Goal: Task Accomplishment & Management: Complete application form

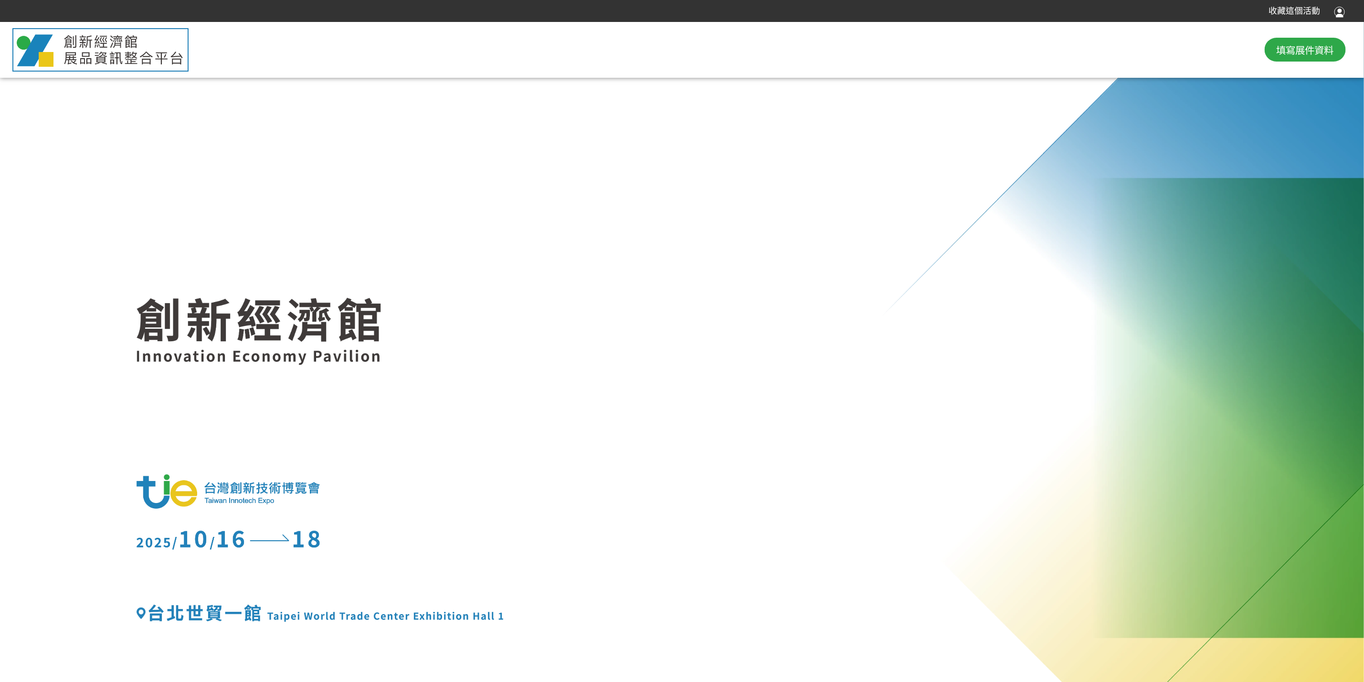
click at [809, 52] on div "填寫展件資料" at bounding box center [682, 50] width 1364 height 50
click at [1009, 48] on span "填寫展件資料" at bounding box center [1304, 49] width 57 height 14
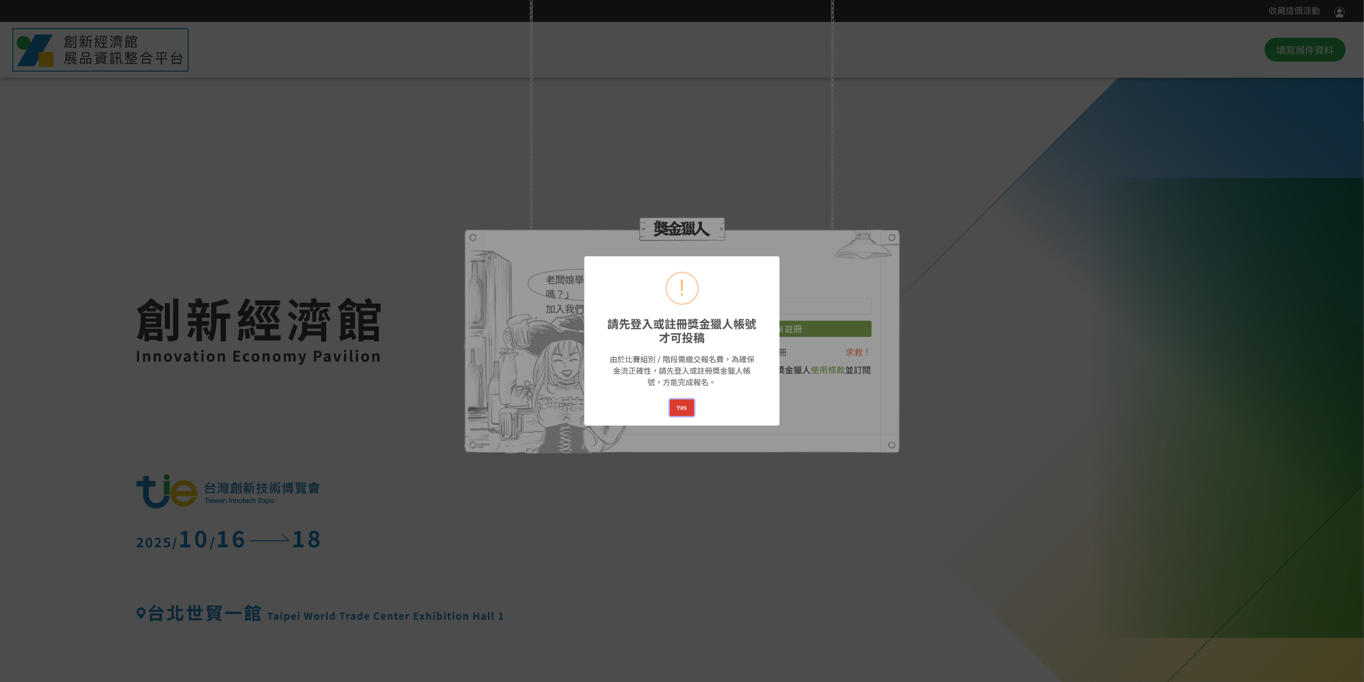
click at [682, 411] on button "Yes" at bounding box center [682, 407] width 24 height 17
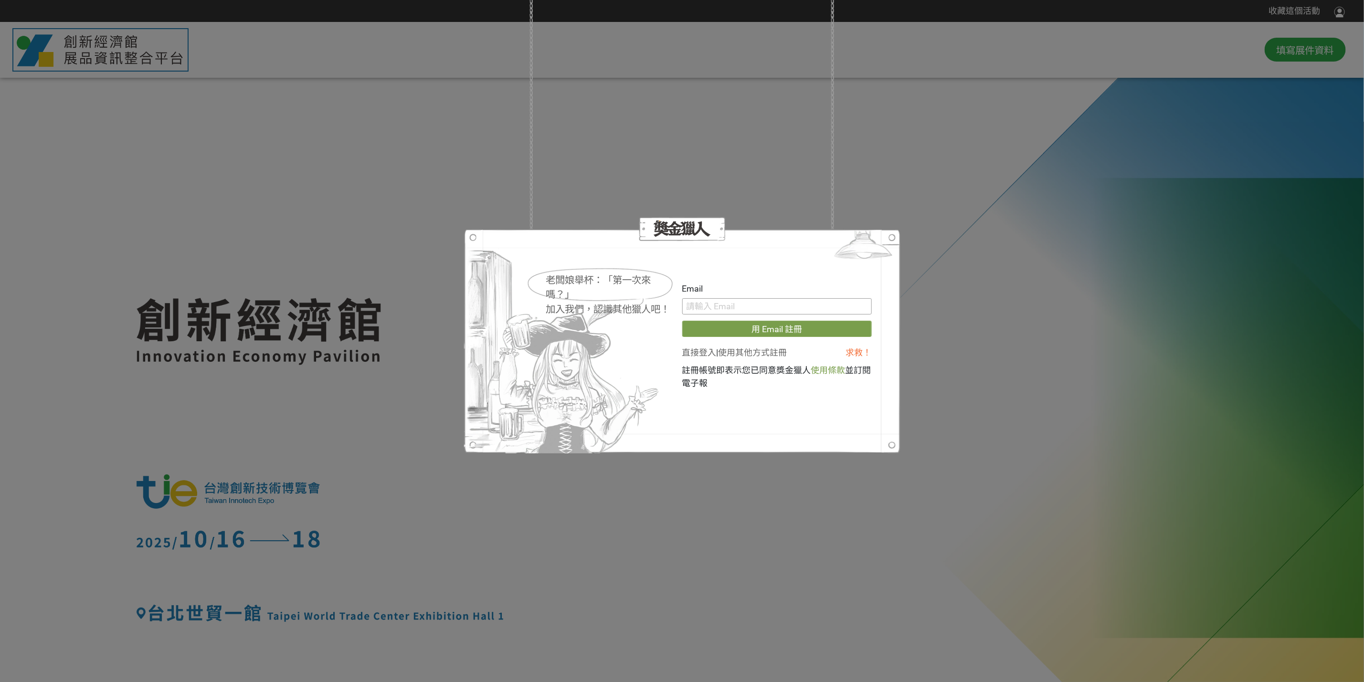
click at [721, 305] on input "text" at bounding box center [776, 306] width 189 height 16
click at [893, 237] on img at bounding box center [863, 247] width 74 height 36
click at [685, 230] on div at bounding box center [681, 229] width 57 height 18
click at [593, 285] on div "老闆娘舉杯：「第一次來嗎？」" at bounding box center [610, 287] width 128 height 29
click at [888, 236] on img at bounding box center [863, 247] width 74 height 36
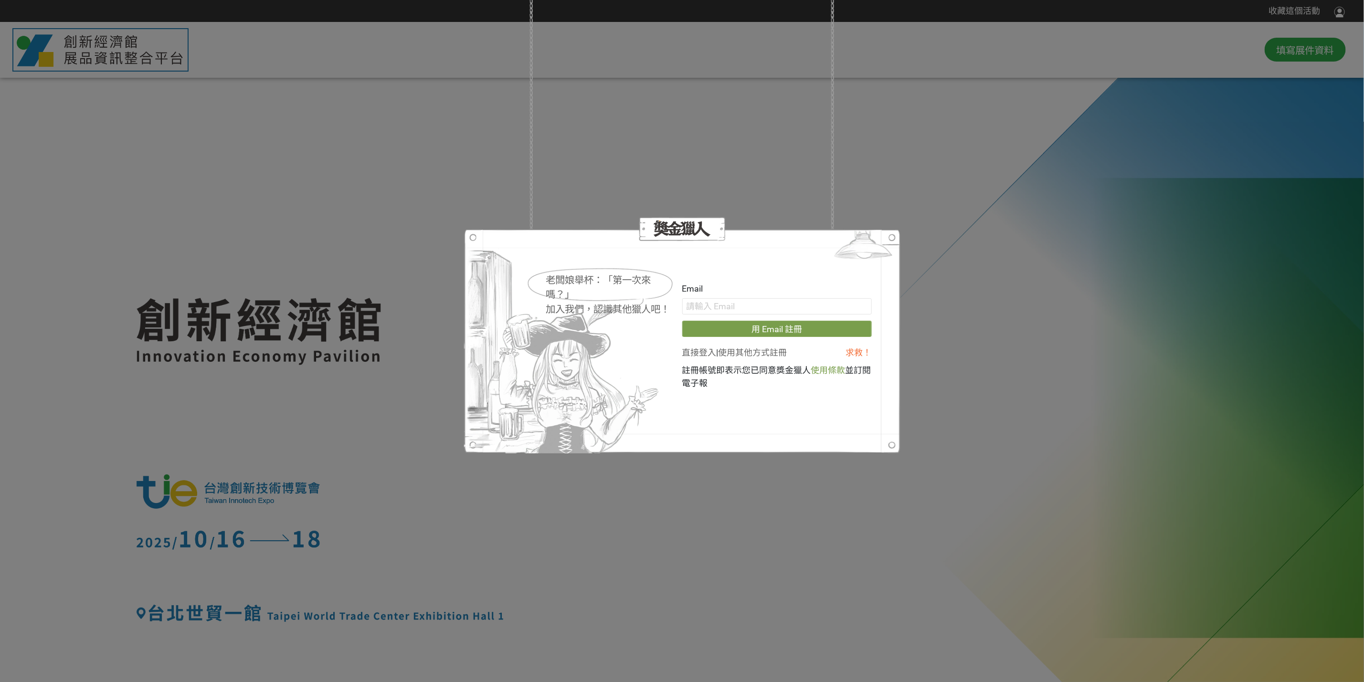
drag, startPoint x: 653, startPoint y: 270, endPoint x: 583, endPoint y: 298, distance: 75.2
click at [648, 274] on div "老闆娘舉杯：「第一次來嗎？」 加入我們，認識其他獵人吧！" at bounding box center [600, 286] width 148 height 38
click at [587, 302] on div "老闆娘舉杯：「第一次來嗎？」 加入我們，認識其他獵人吧！" at bounding box center [600, 286] width 148 height 38
drag, startPoint x: 576, startPoint y: 285, endPoint x: 598, endPoint y: 292, distance: 24.0
click at [581, 289] on div "老闆娘舉杯：「第一次來嗎？」" at bounding box center [610, 287] width 128 height 29
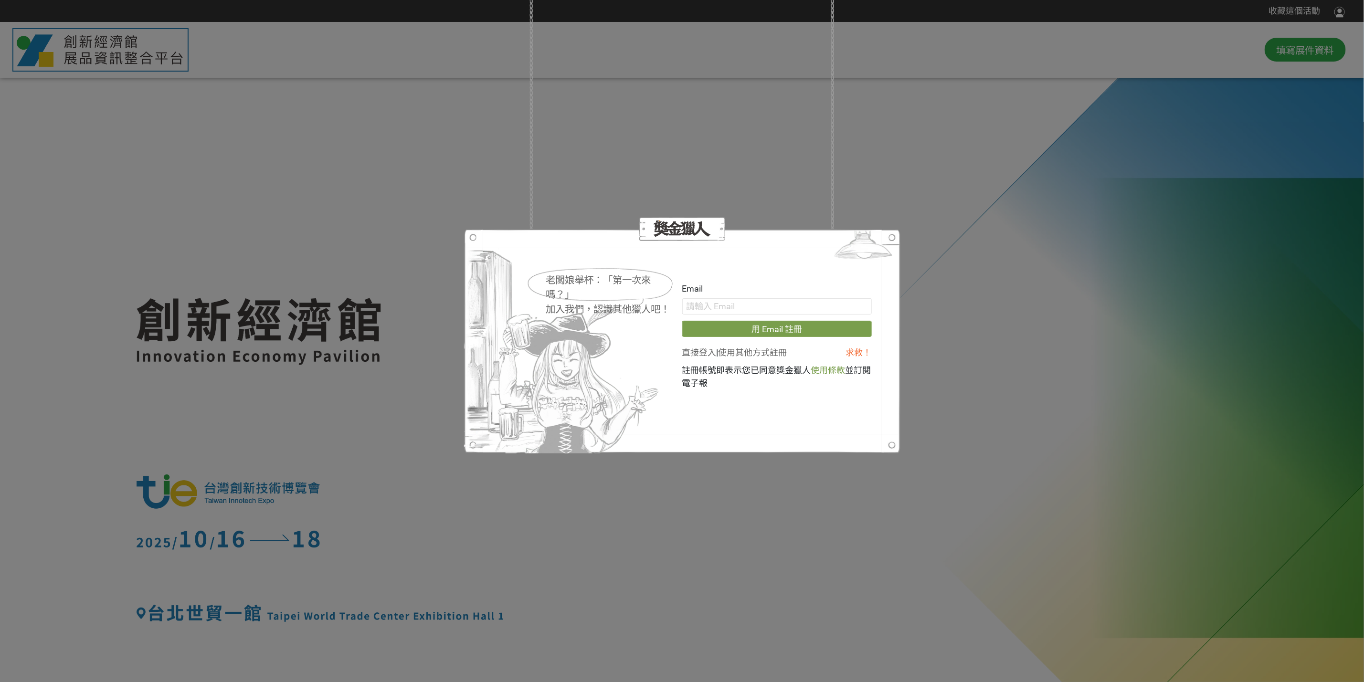
click at [635, 309] on div "加入我們，認識其他獵人吧！" at bounding box center [610, 309] width 128 height 15
click at [852, 351] on link "求救！" at bounding box center [858, 352] width 26 height 10
click at [703, 351] on link "直接登入" at bounding box center [699, 352] width 34 height 10
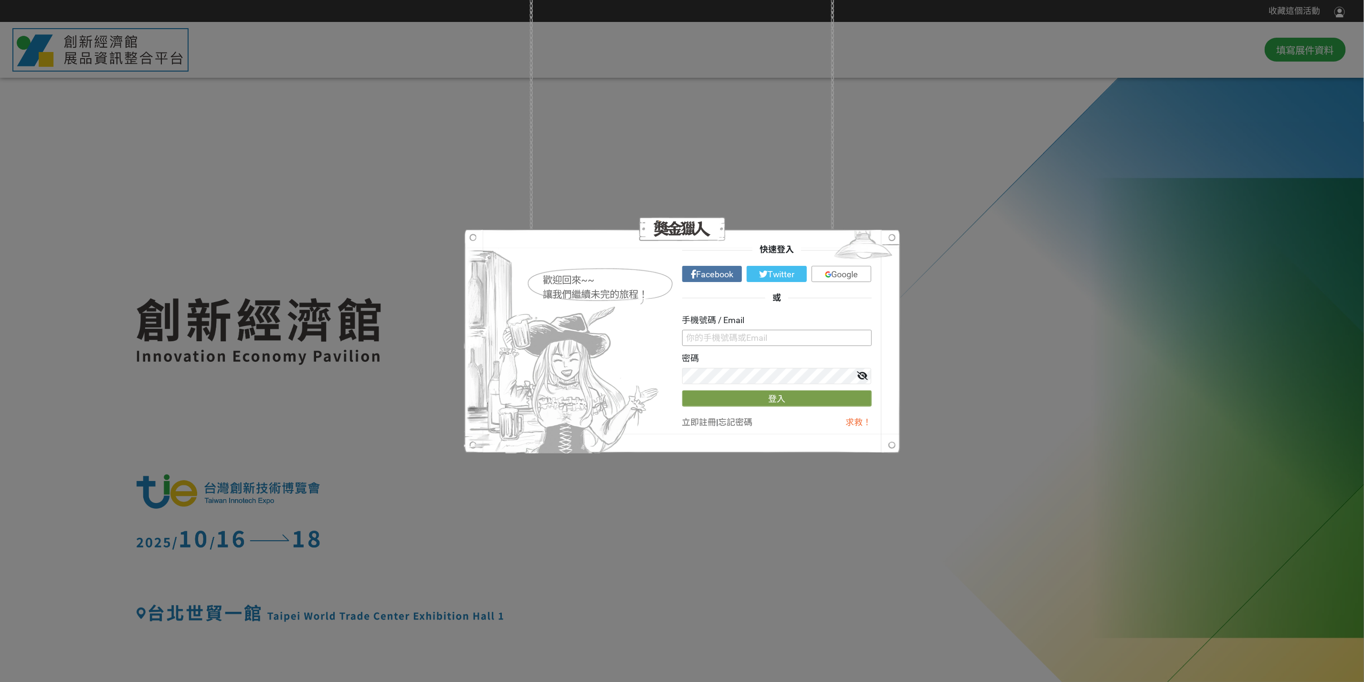
type input "Claudiayin@itri.org.tw"
click at [772, 399] on button "登入" at bounding box center [776, 398] width 189 height 16
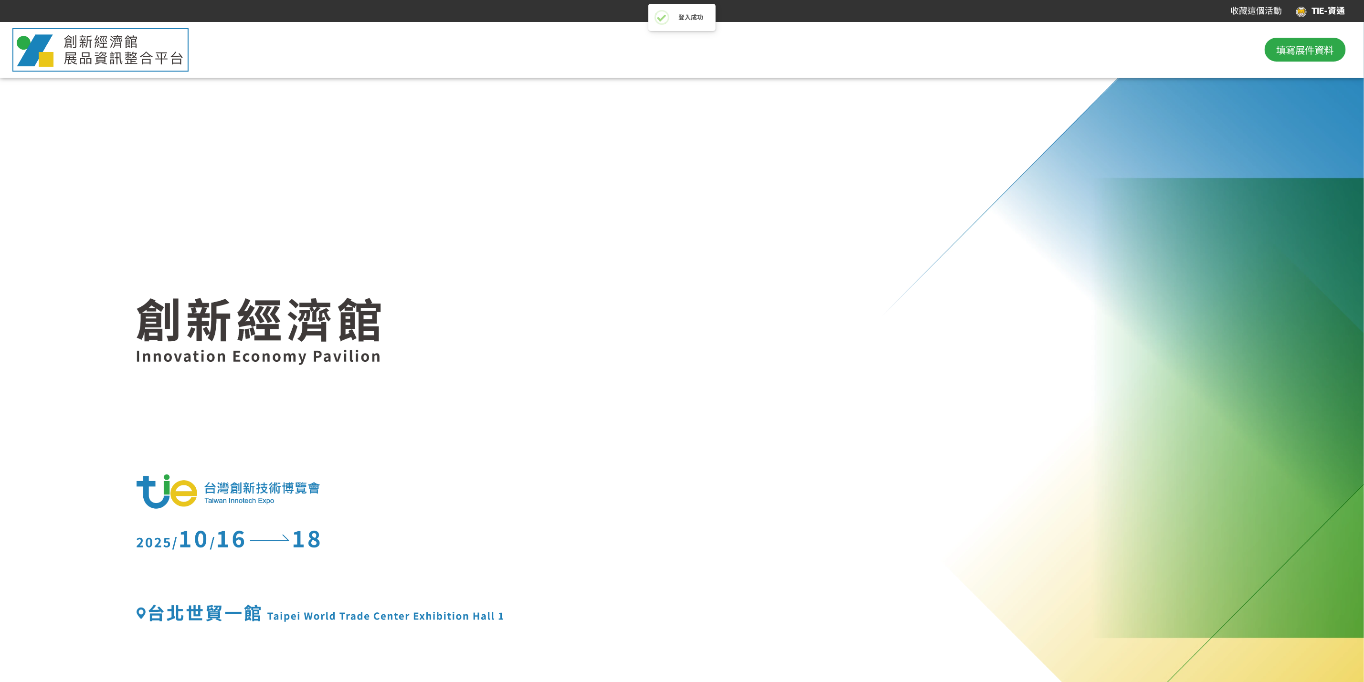
click at [1009, 7] on div "TIE-資通" at bounding box center [1320, 11] width 49 height 13
click at [1009, 9] on div at bounding box center [682, 341] width 1364 height 682
click at [1009, 9] on div "TIE-資通" at bounding box center [1320, 11] width 49 height 13
click at [1009, 39] on link "投稿記錄" at bounding box center [1315, 39] width 34 height 10
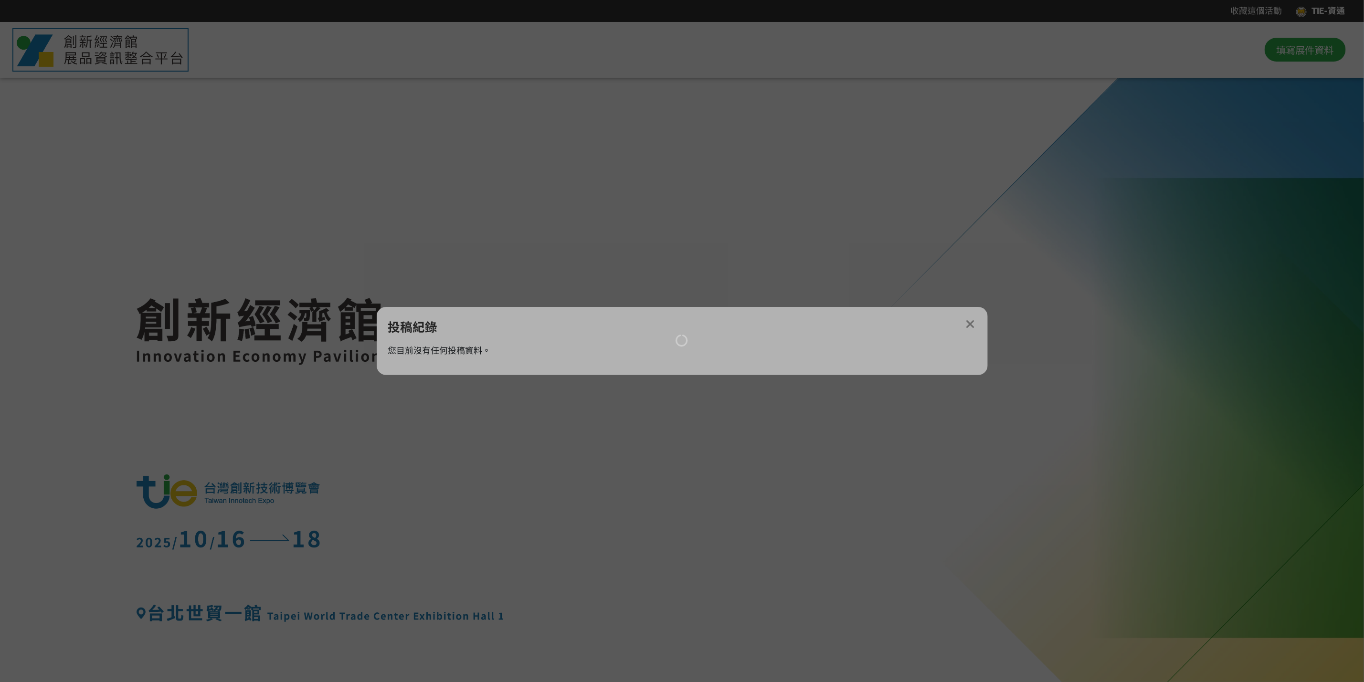
drag, startPoint x: 965, startPoint y: 325, endPoint x: 971, endPoint y: 321, distance: 7.2
click at [965, 324] on div at bounding box center [682, 341] width 1364 height 682
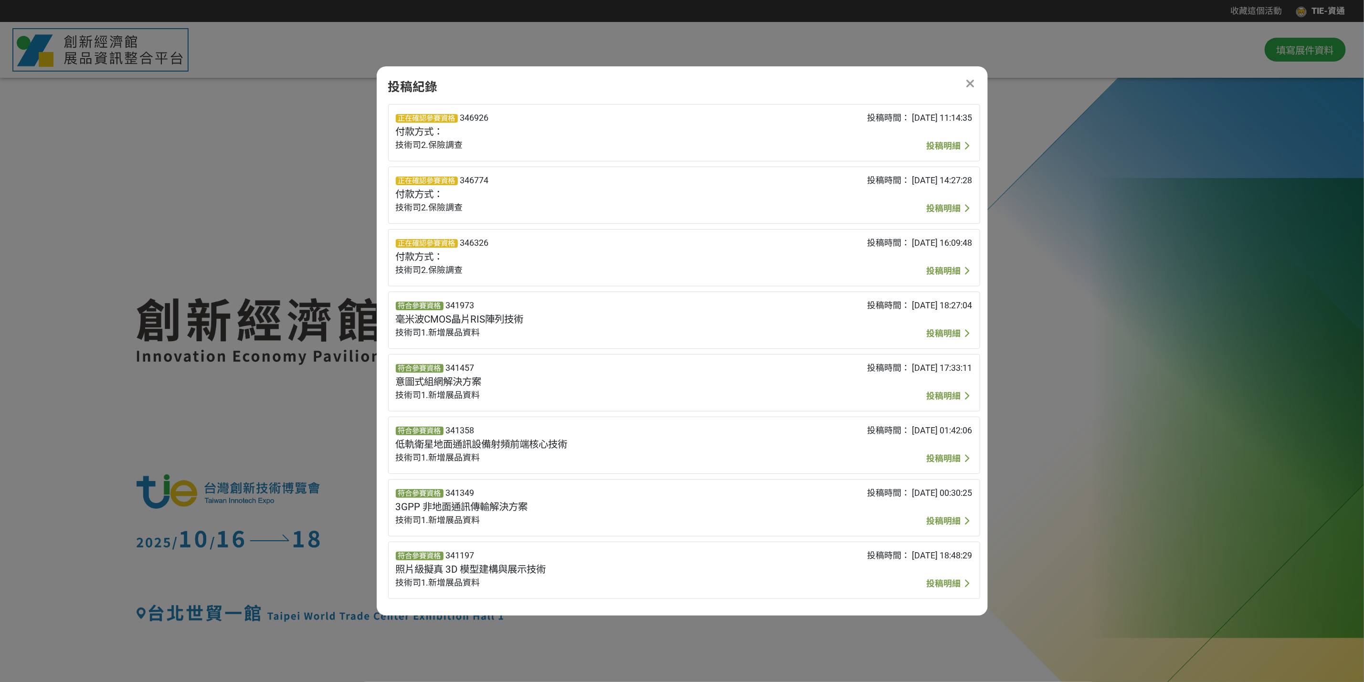
click at [974, 79] on icon at bounding box center [970, 84] width 10 height 12
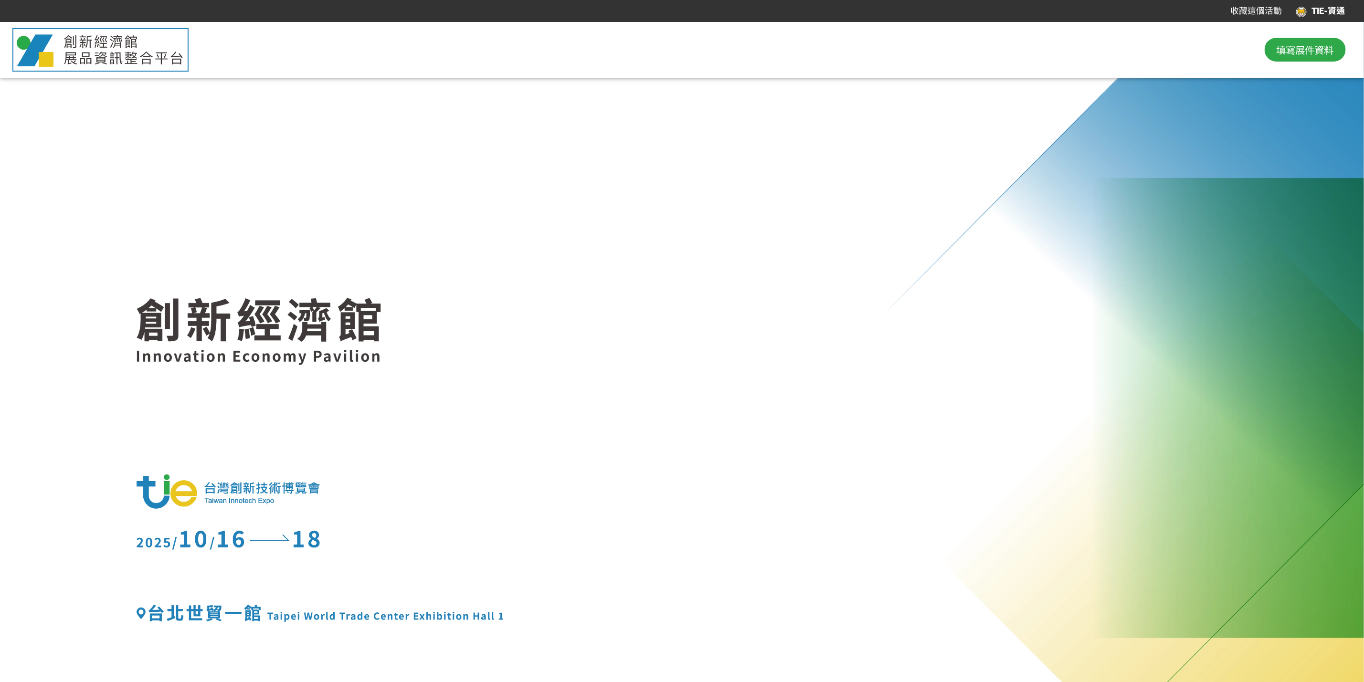
click at [1009, 10] on div "TIE-資通" at bounding box center [1320, 11] width 49 height 13
click at [1009, 35] on link "投稿記錄" at bounding box center [1315, 39] width 34 height 10
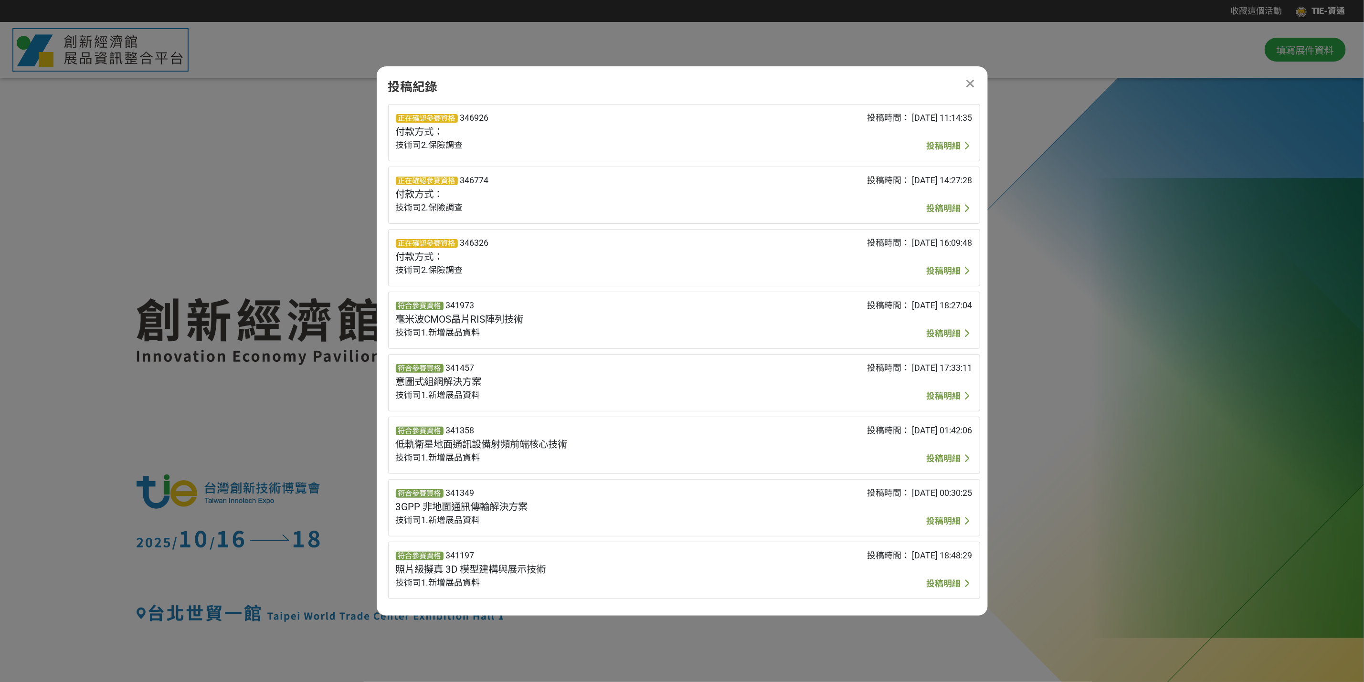
click at [954, 399] on span "投稿明細" at bounding box center [943, 396] width 34 height 10
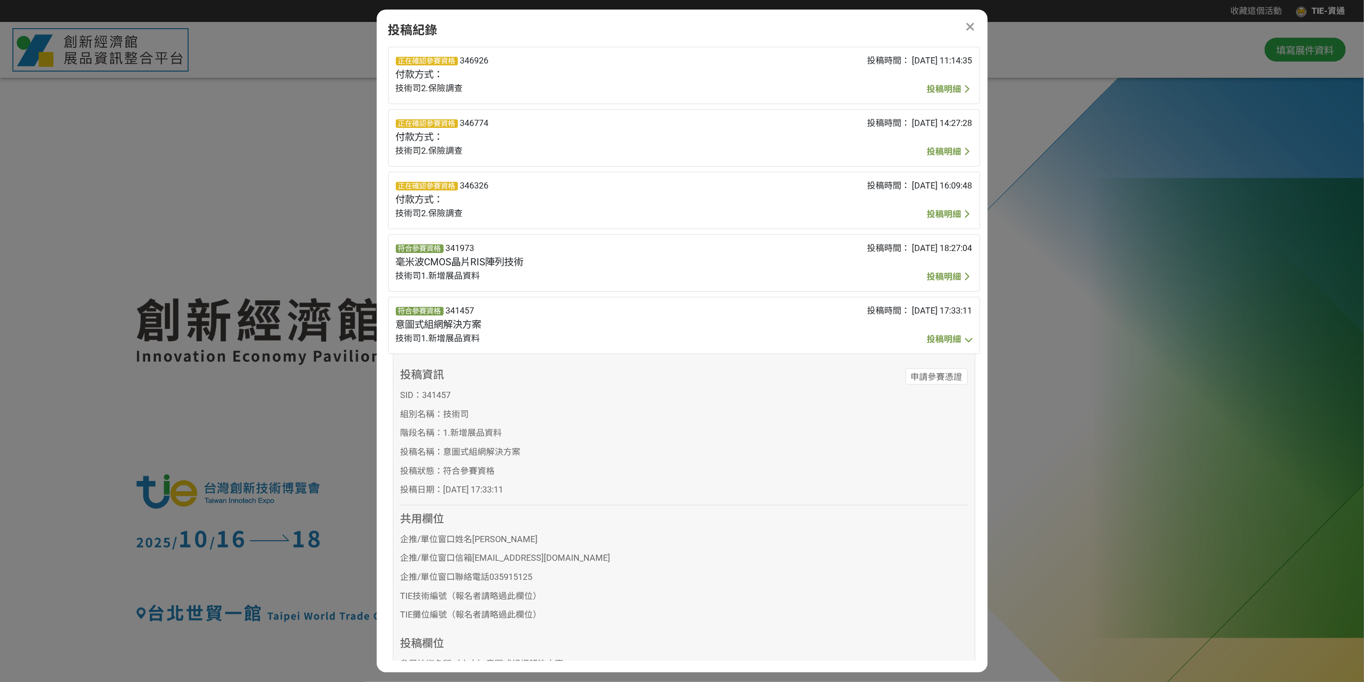
click at [941, 277] on span "投稿明細" at bounding box center [943, 277] width 34 height 10
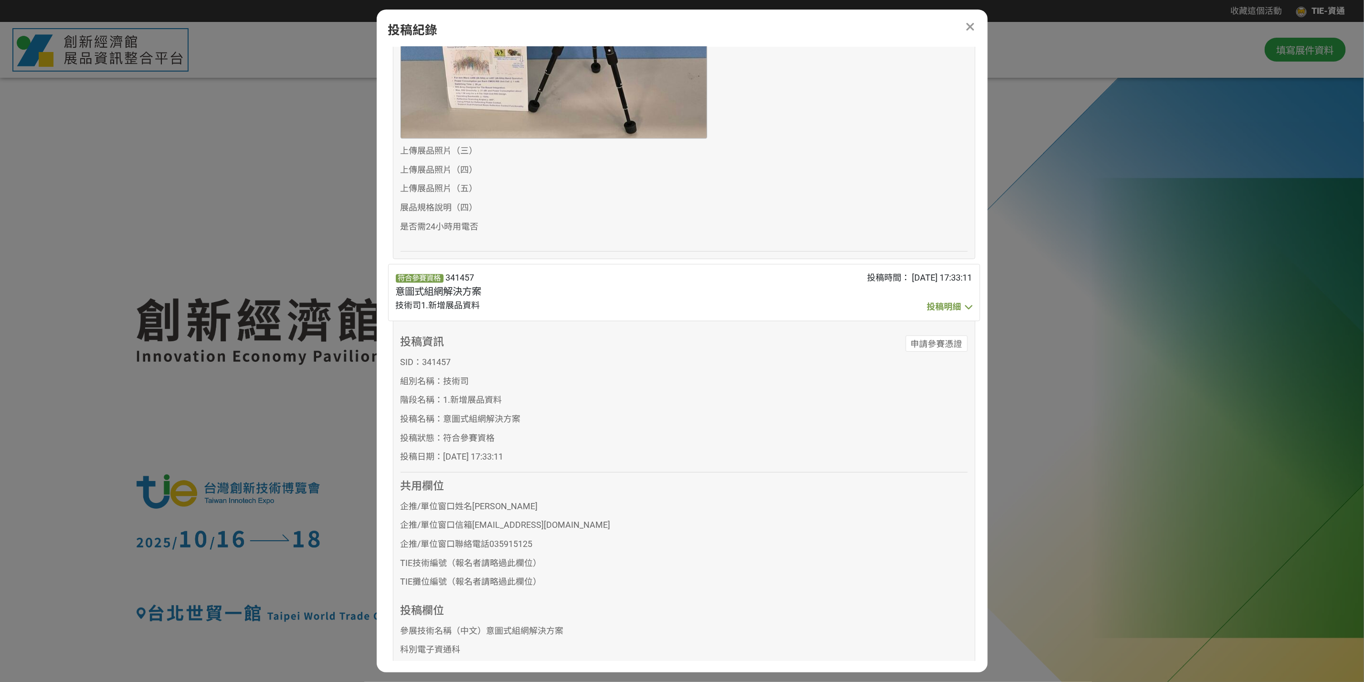
scroll to position [1861, 0]
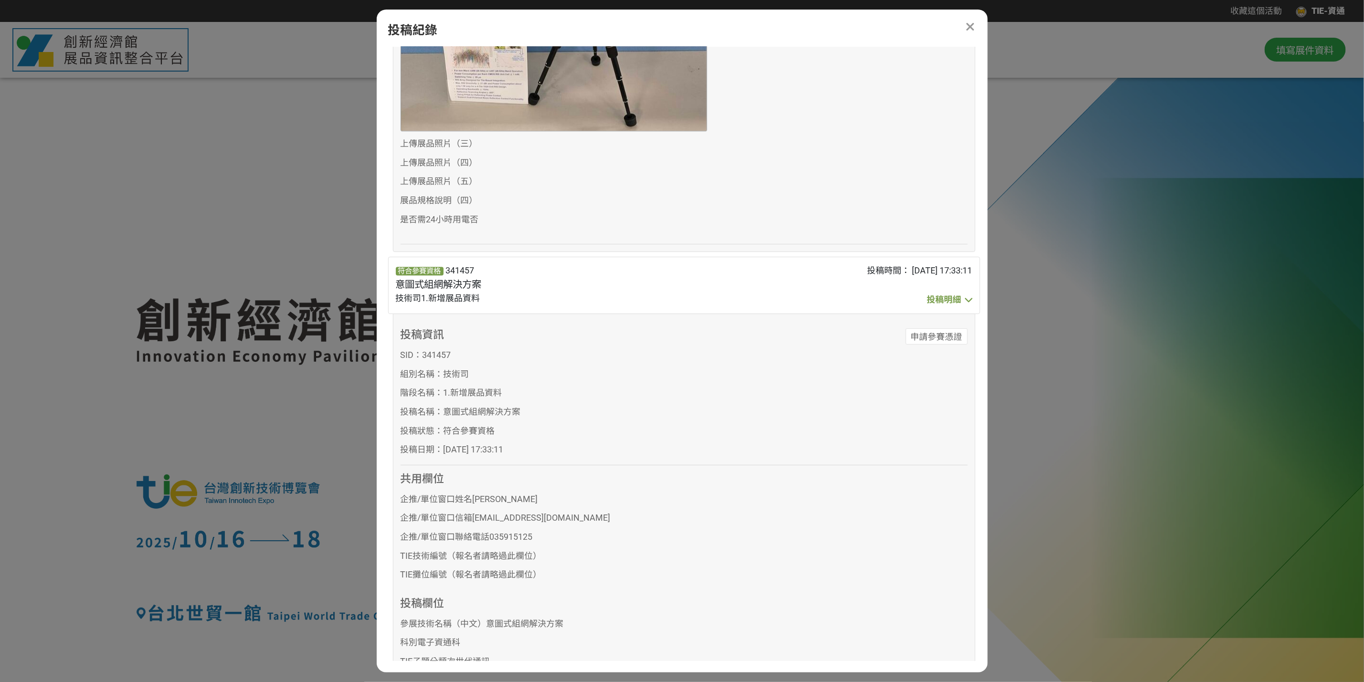
click at [961, 303] on icon at bounding box center [967, 299] width 15 height 11
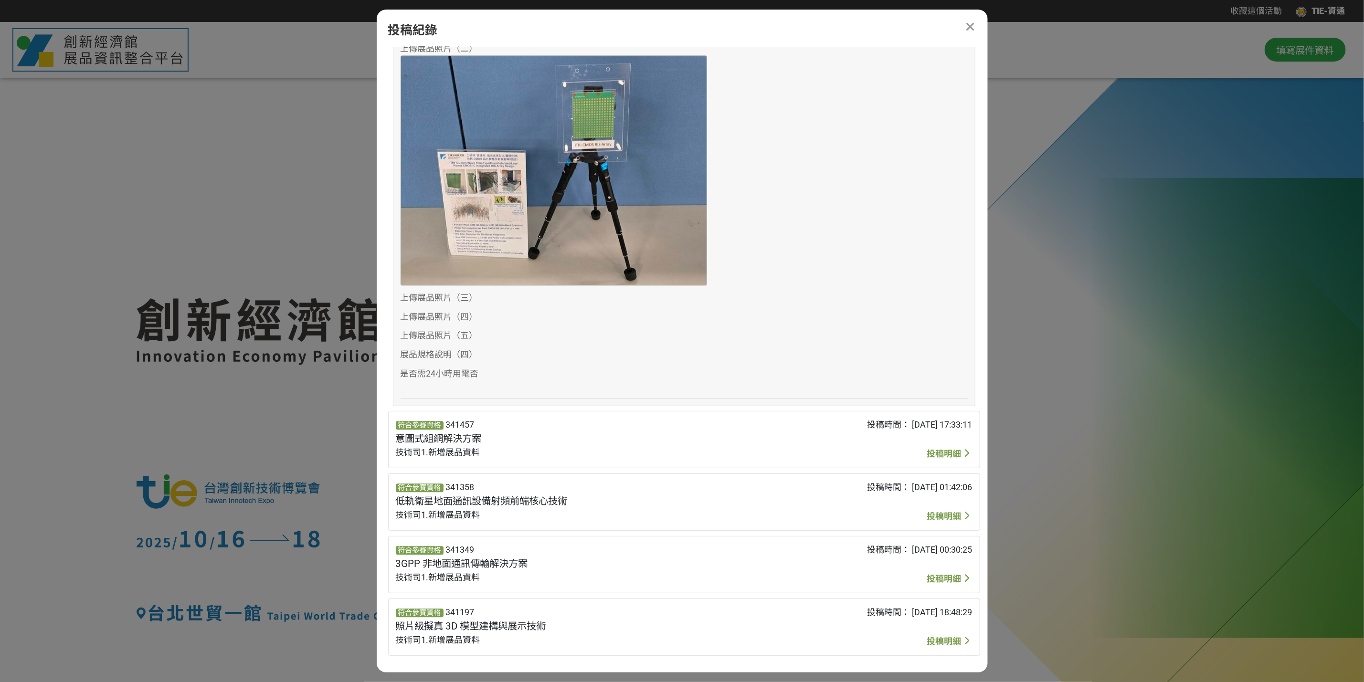
scroll to position [1712, 0]
click at [968, 27] on icon at bounding box center [970, 27] width 10 height 12
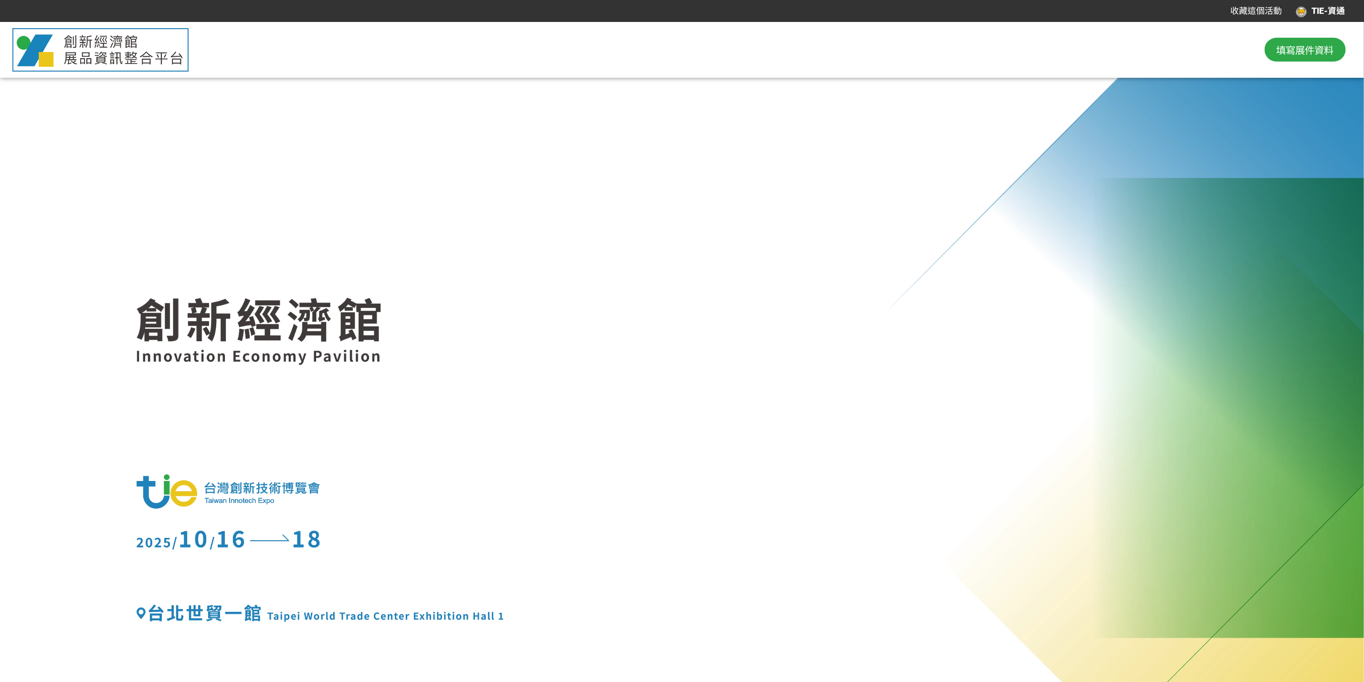
click at [1009, 5] on div "TIE-資通" at bounding box center [1320, 11] width 49 height 13
click at [1009, 43] on div at bounding box center [682, 341] width 1364 height 682
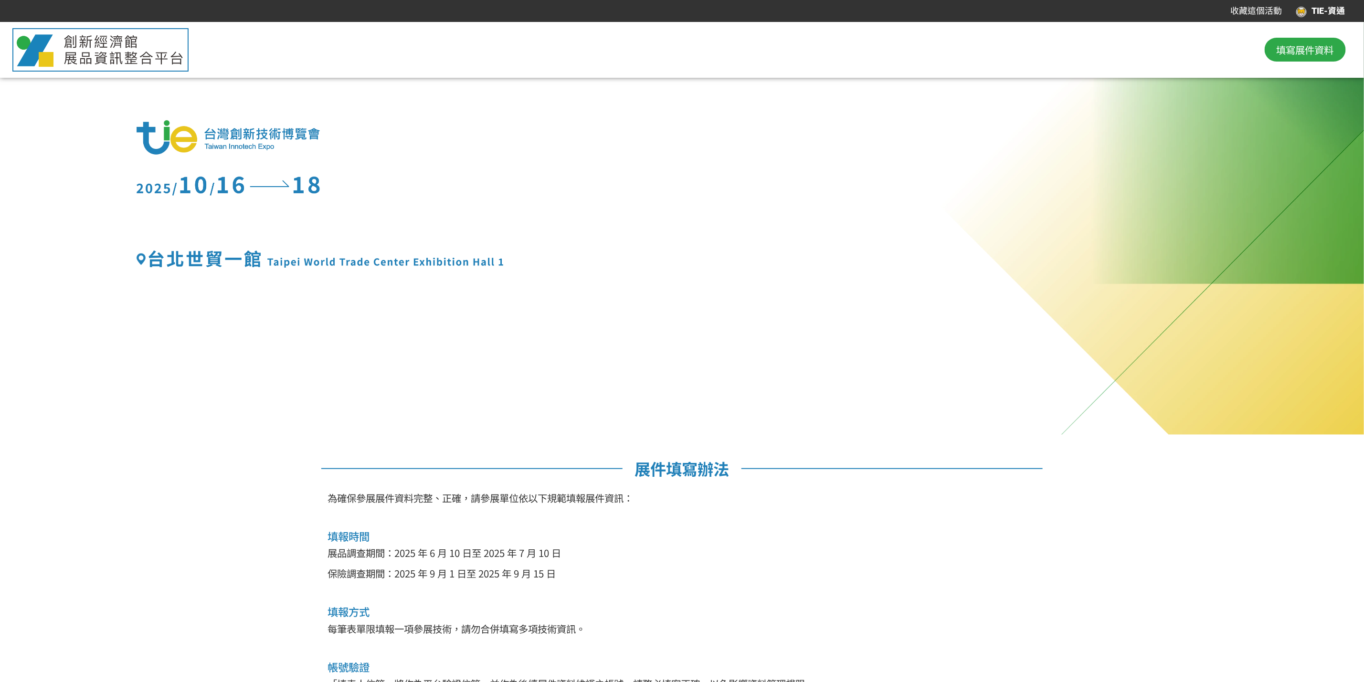
scroll to position [139, 0]
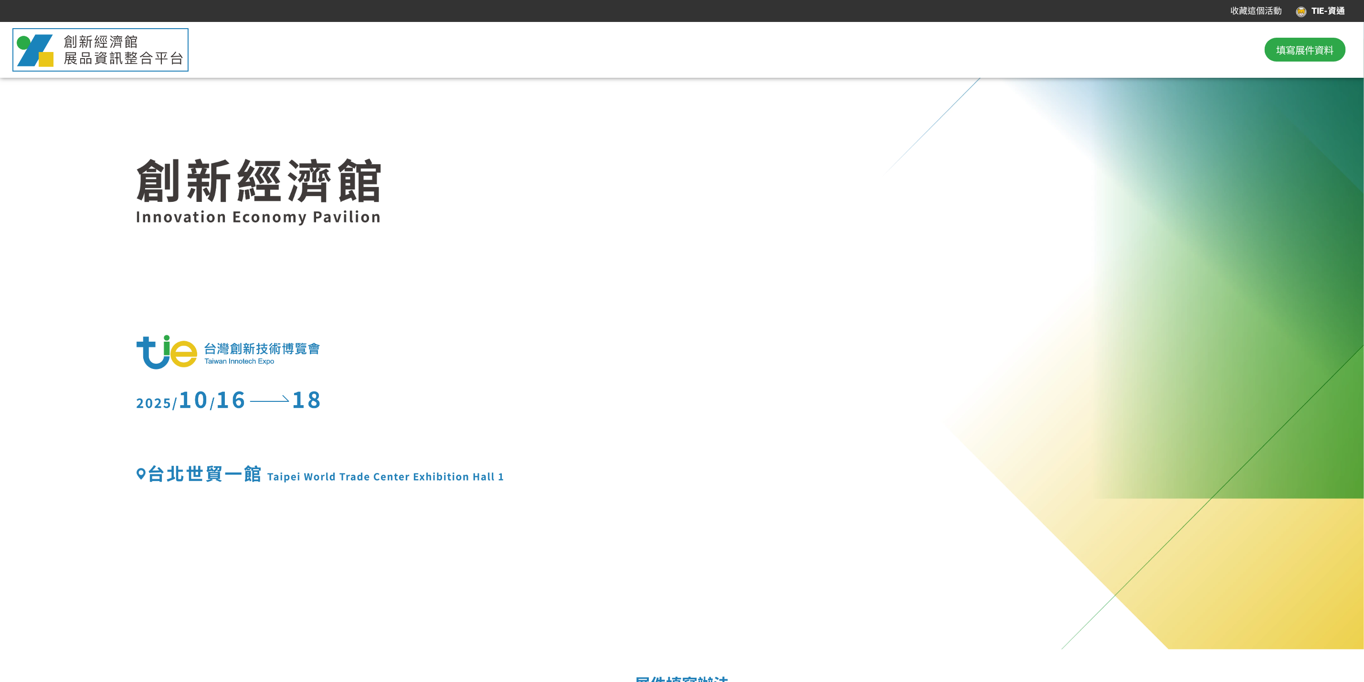
click at [1009, 13] on div "TIE-資通" at bounding box center [1320, 11] width 49 height 13
click at [1009, 41] on link "投稿記錄" at bounding box center [1315, 39] width 34 height 10
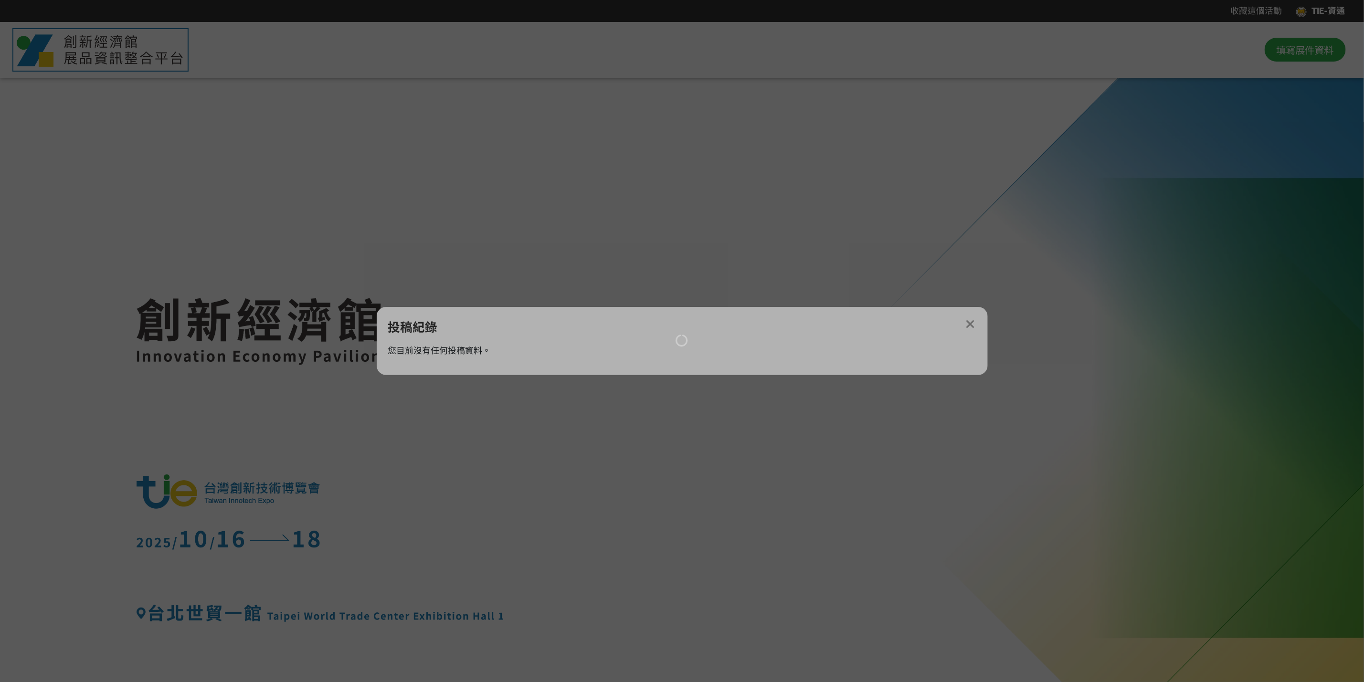
scroll to position [0, 0]
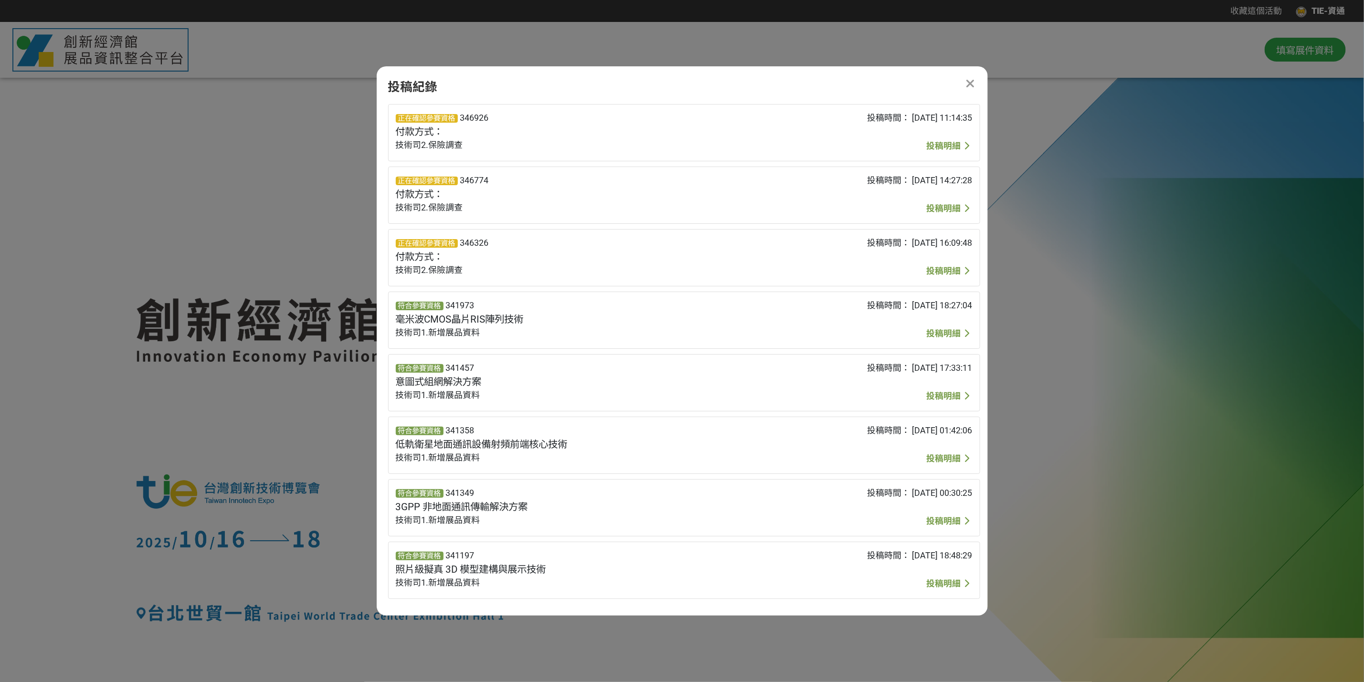
click at [961, 73] on div "投稿紀錄 正在確認參賽資格 346926 付款方式： 技術司2.保險調查 投稿時間： 2025-09-11 11:14:35 投稿明細 投稿資訊 SID： 3…" at bounding box center [682, 340] width 611 height 549
click at [968, 79] on icon at bounding box center [970, 84] width 10 height 12
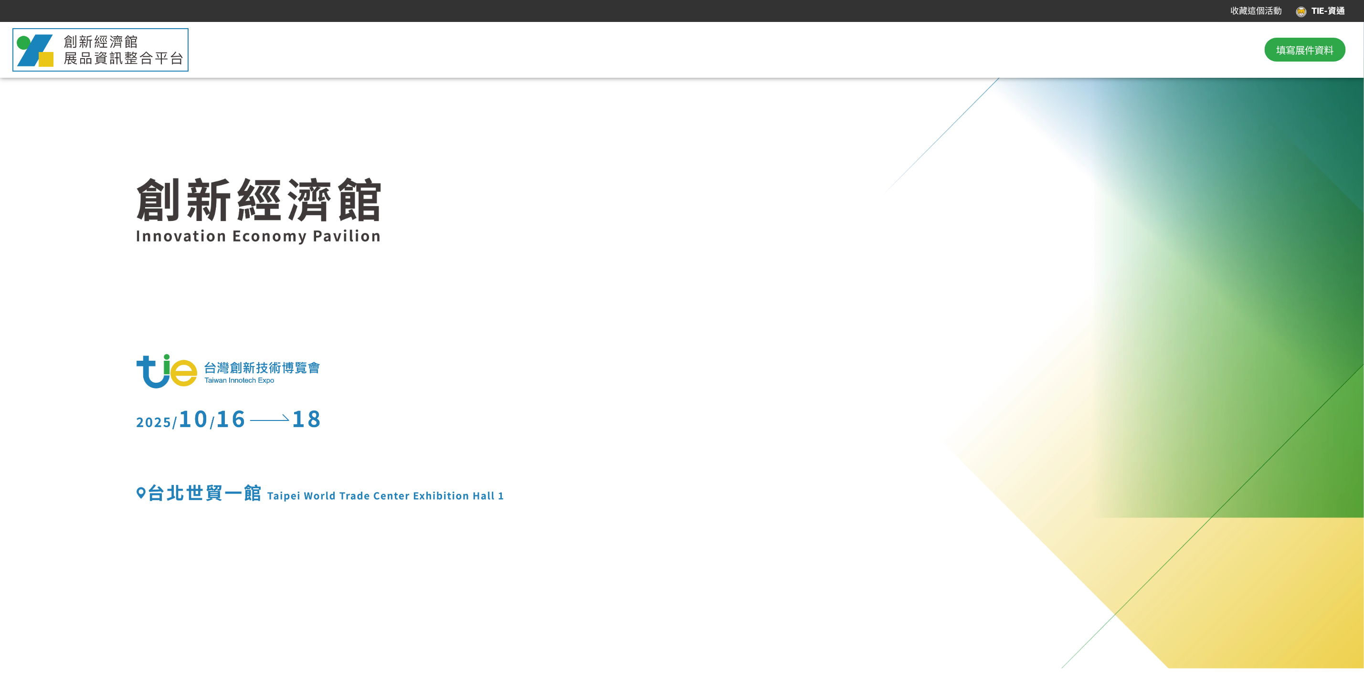
scroll to position [139, 0]
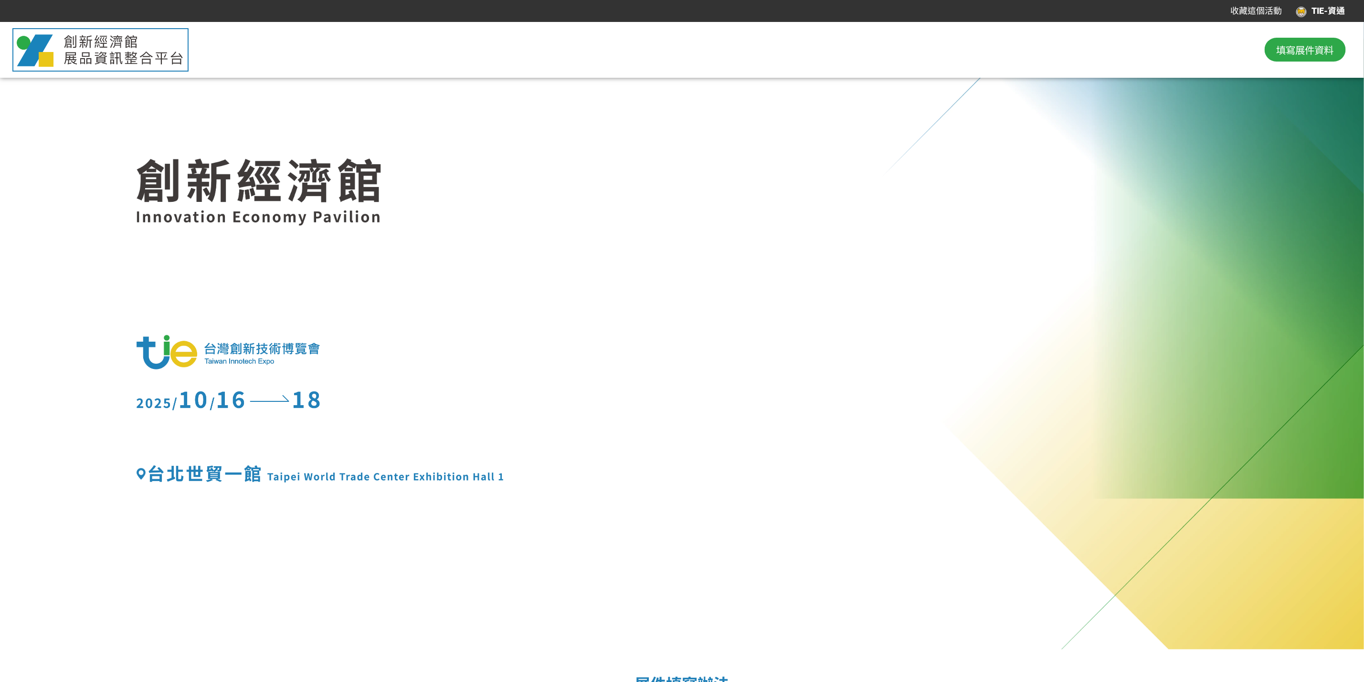
click at [1009, 49] on span "填寫展件資料" at bounding box center [1304, 49] width 57 height 14
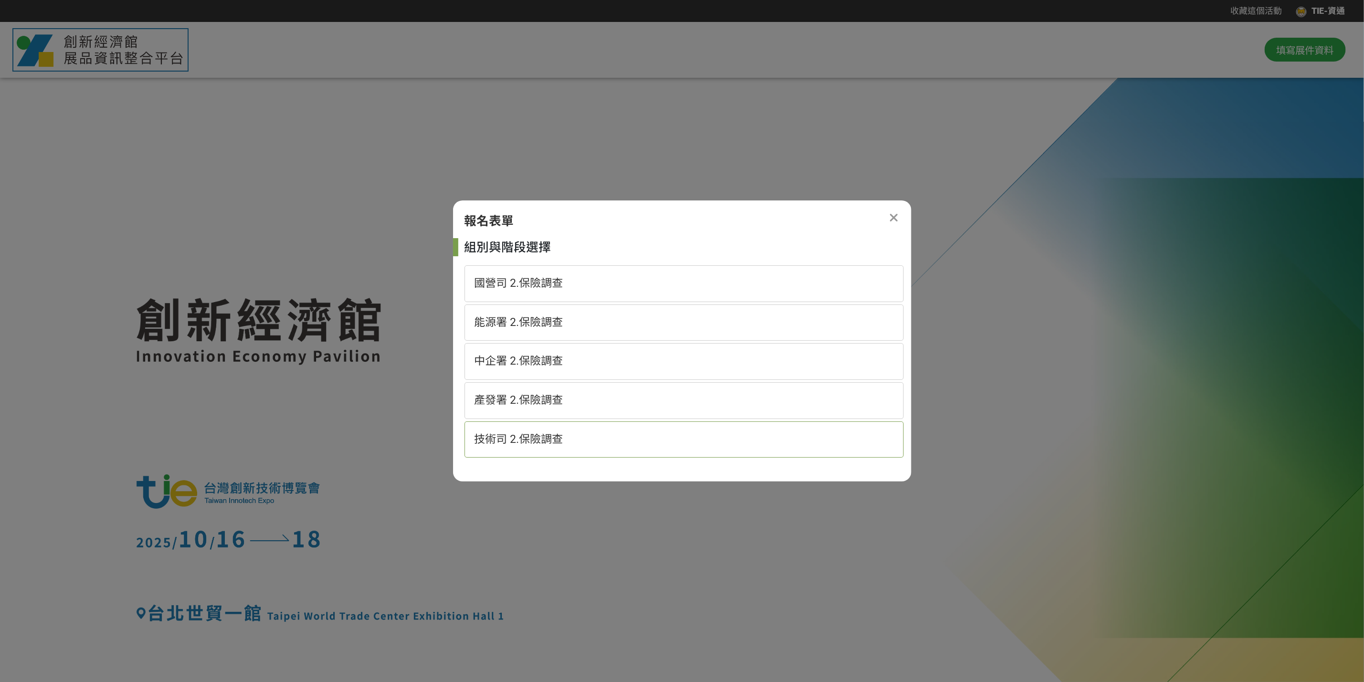
click at [525, 444] on span "技術司 2.保險調查" at bounding box center [518, 439] width 89 height 13
select select "185152:185383"
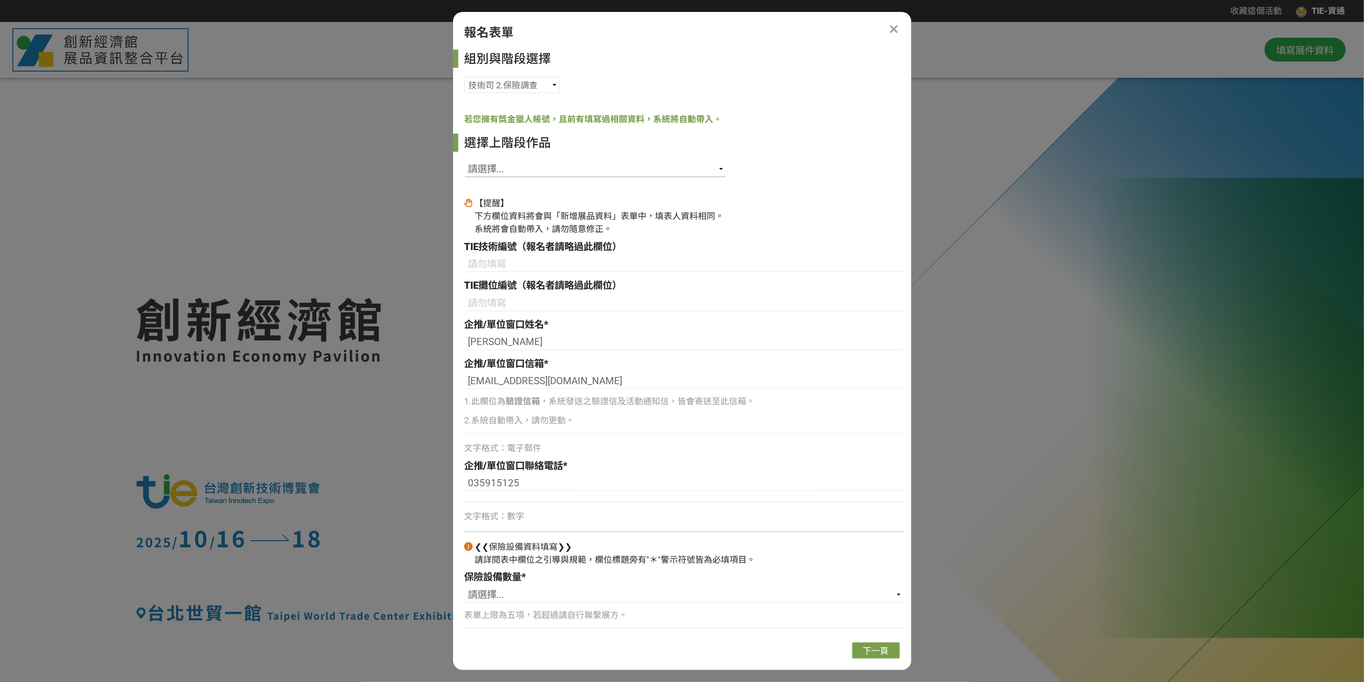
click at [590, 165] on select "請選擇... SID: 341973, 標題: 毫米波CMOS晶片RIS陣列技術 SID: 341457, 標題: 意圖式組網解決方案 SID: 341358…" at bounding box center [595, 169] width 262 height 16
select select "341973"
click at [464, 161] on select "請選擇... SID: 341973, 標題: 毫米波CMOS晶片RIS陣列技術 SID: 341457, 標題: 意圖式組網解決方案 SID: 341358…" at bounding box center [595, 169] width 262 height 16
type input "B20"
type input "尹嘉琪"
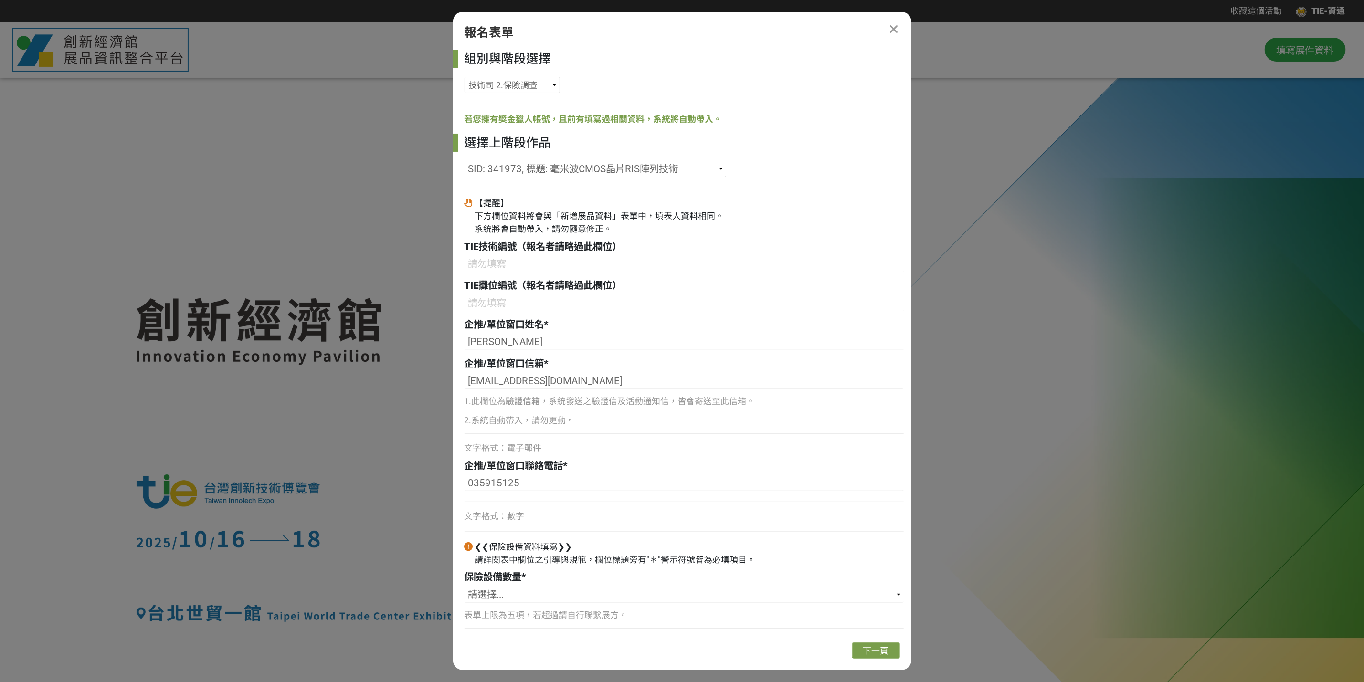
type input "035912328"
click at [557, 303] on input at bounding box center [683, 303] width 439 height 16
click at [866, 504] on select "請選擇... 1 2 3 4 5" at bounding box center [683, 595] width 439 height 16
select select "2"
click at [464, 504] on select "請選擇... 1 2 3 4 5" at bounding box center [683, 595] width 439 height 16
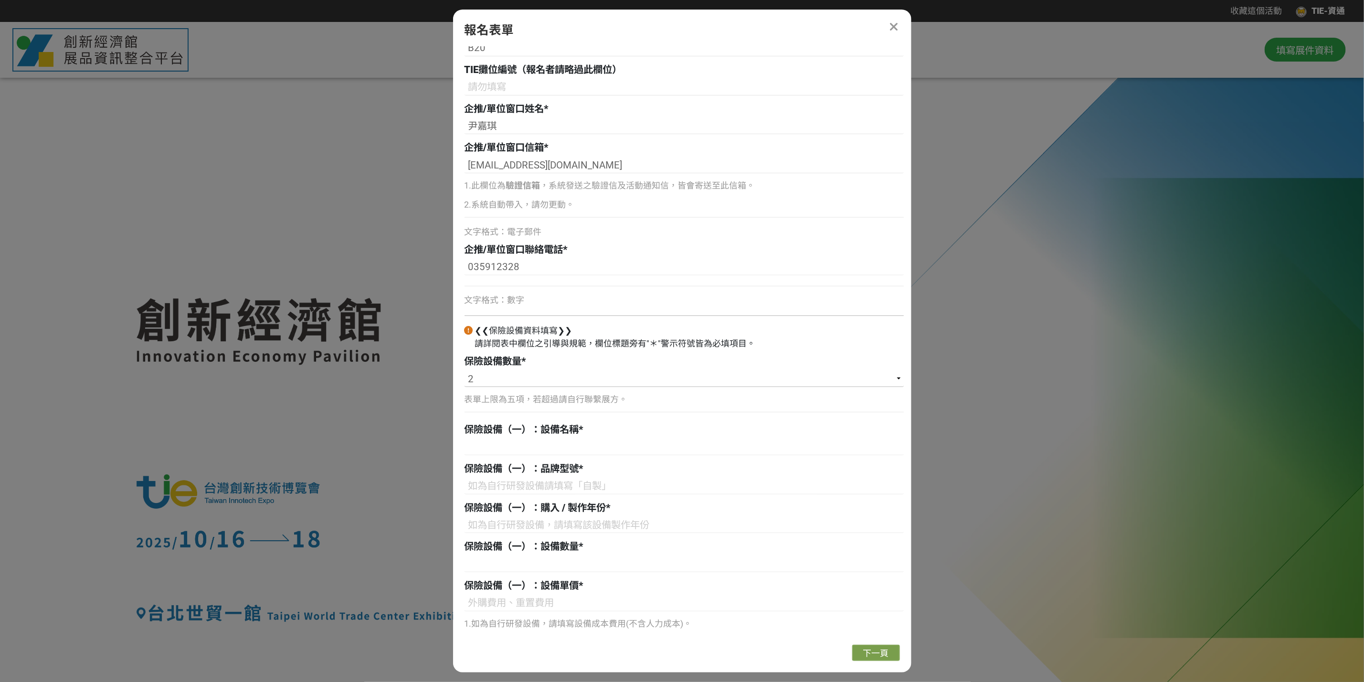
scroll to position [215, 0]
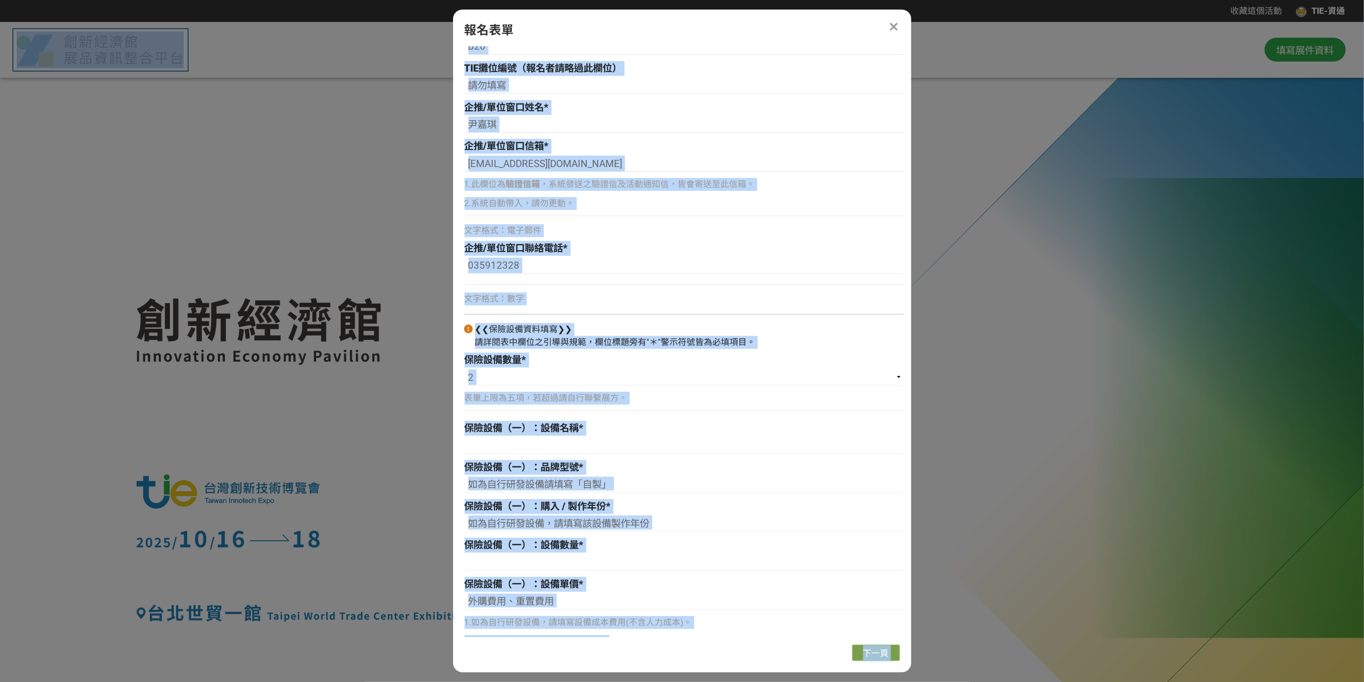
drag, startPoint x: 736, startPoint y: 21, endPoint x: 1007, endPoint y: 28, distance: 271.2
click at [1009, 28] on div "收藏這個活動 TIE-資通 此網站由獎金獵人建置，若有網站建置需求 可洽 LINE: @irv0112w 分享 報名表單 組別與階段選擇 國營司 2.保險調查…" at bounding box center [682, 589] width 1364 height 1179
click at [706, 19] on div "報名表單 組別與階段選擇 國營司 2.保險調查 能源署 2.保險調查 中企署 2.保險調查 產發署 2.保險調查 技術司 2.保險調查 若您擁有獎金獵人帳號，…" at bounding box center [682, 341] width 458 height 663
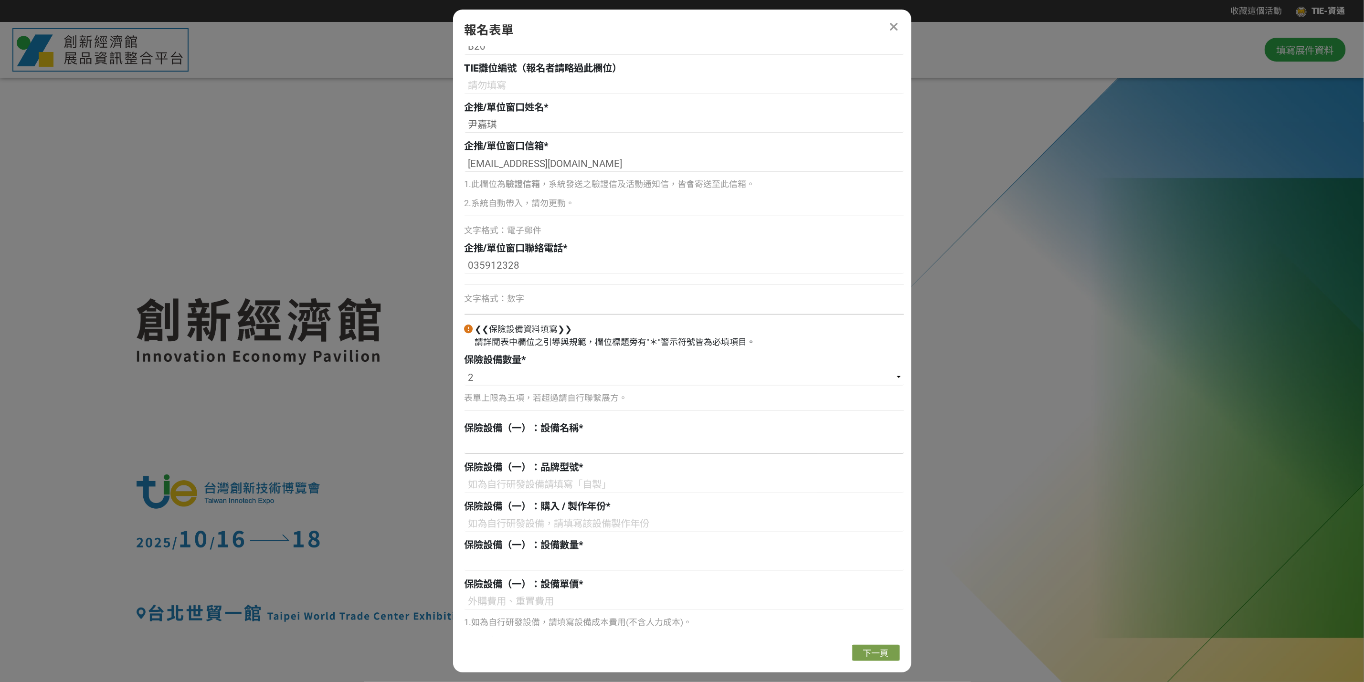
click at [526, 448] on input at bounding box center [683, 446] width 439 height 16
click at [566, 485] on input at bounding box center [683, 485] width 439 height 16
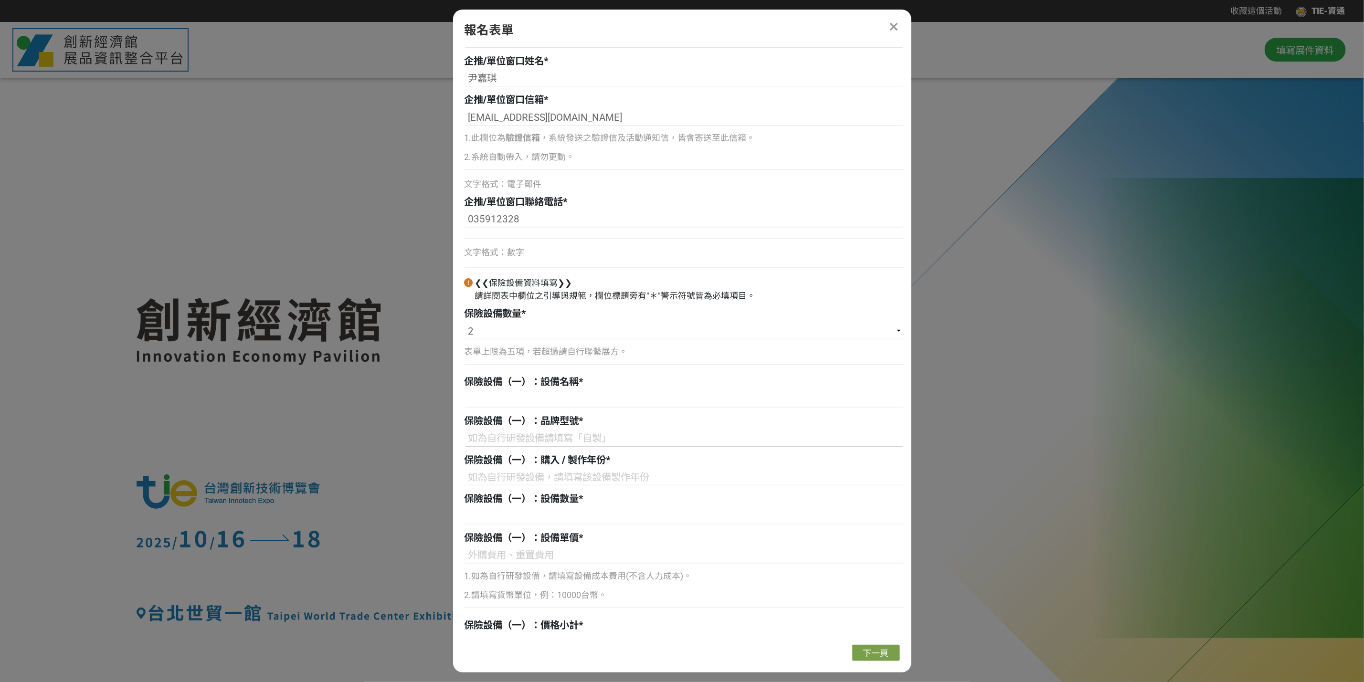
scroll to position [286, 0]
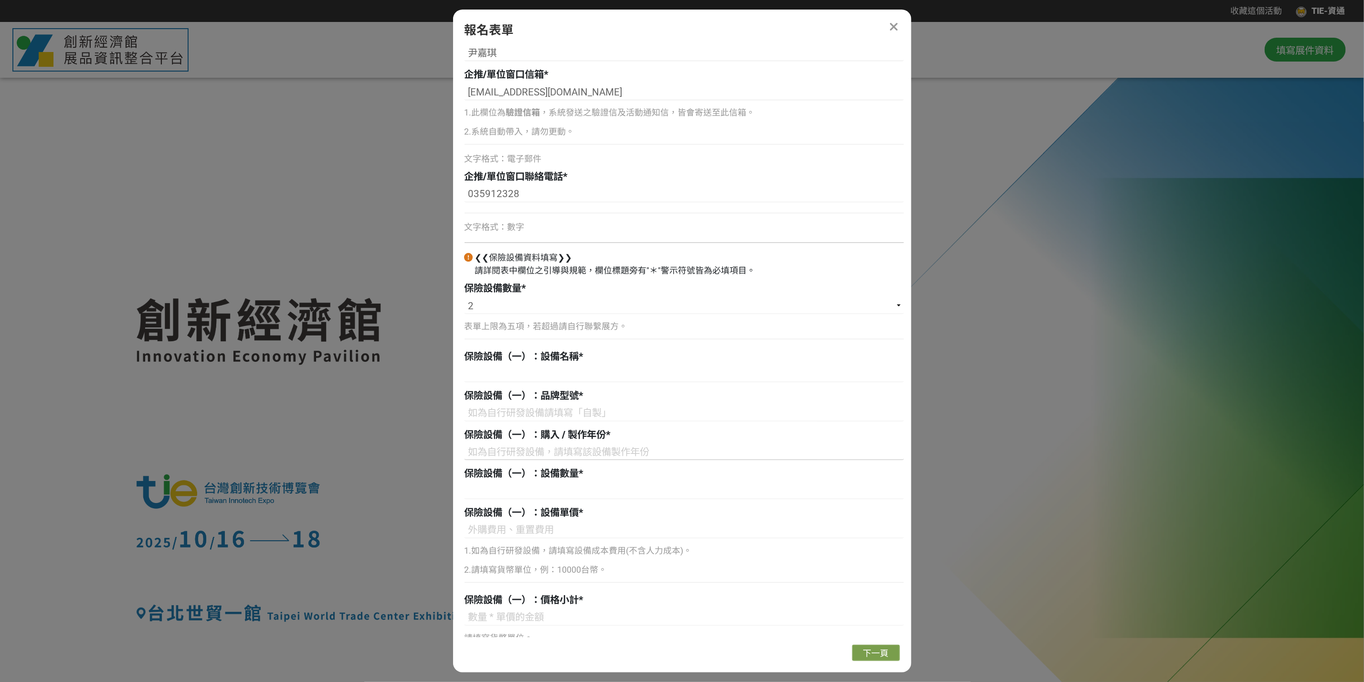
click at [565, 455] on input at bounding box center [683, 452] width 439 height 16
click at [567, 379] on input at bounding box center [683, 374] width 439 height 16
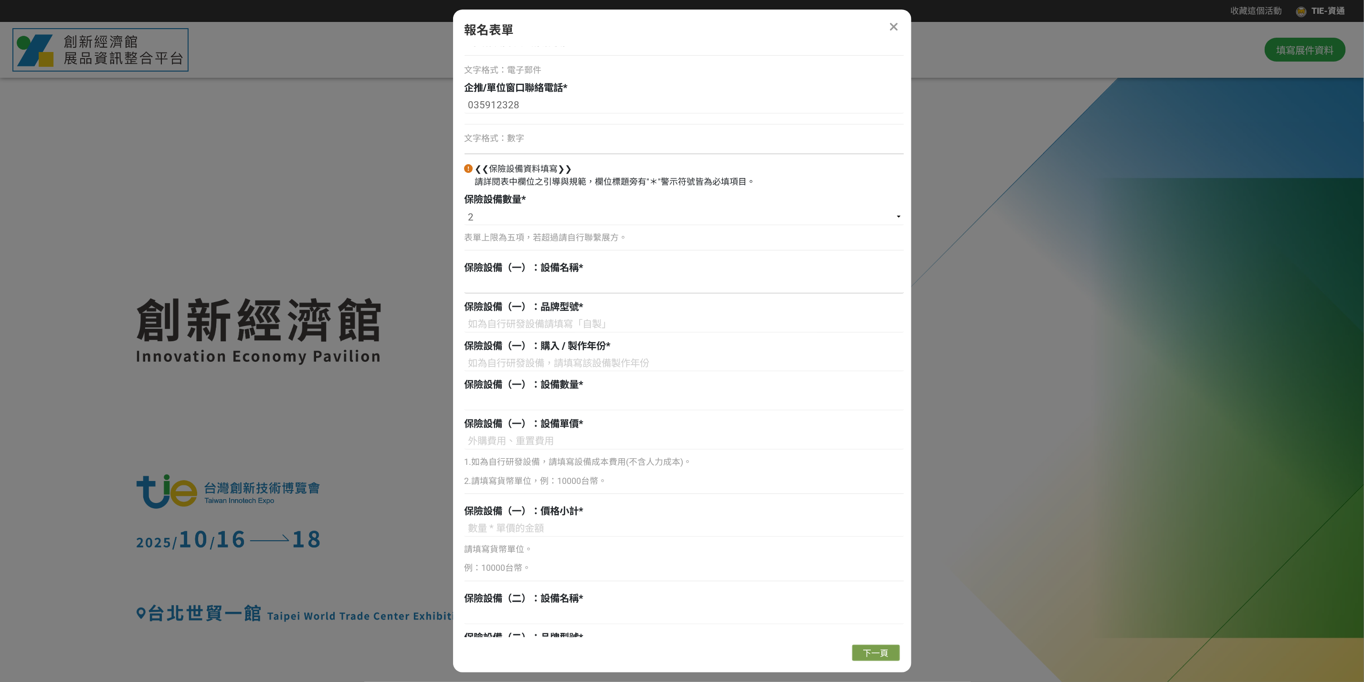
scroll to position [358, 0]
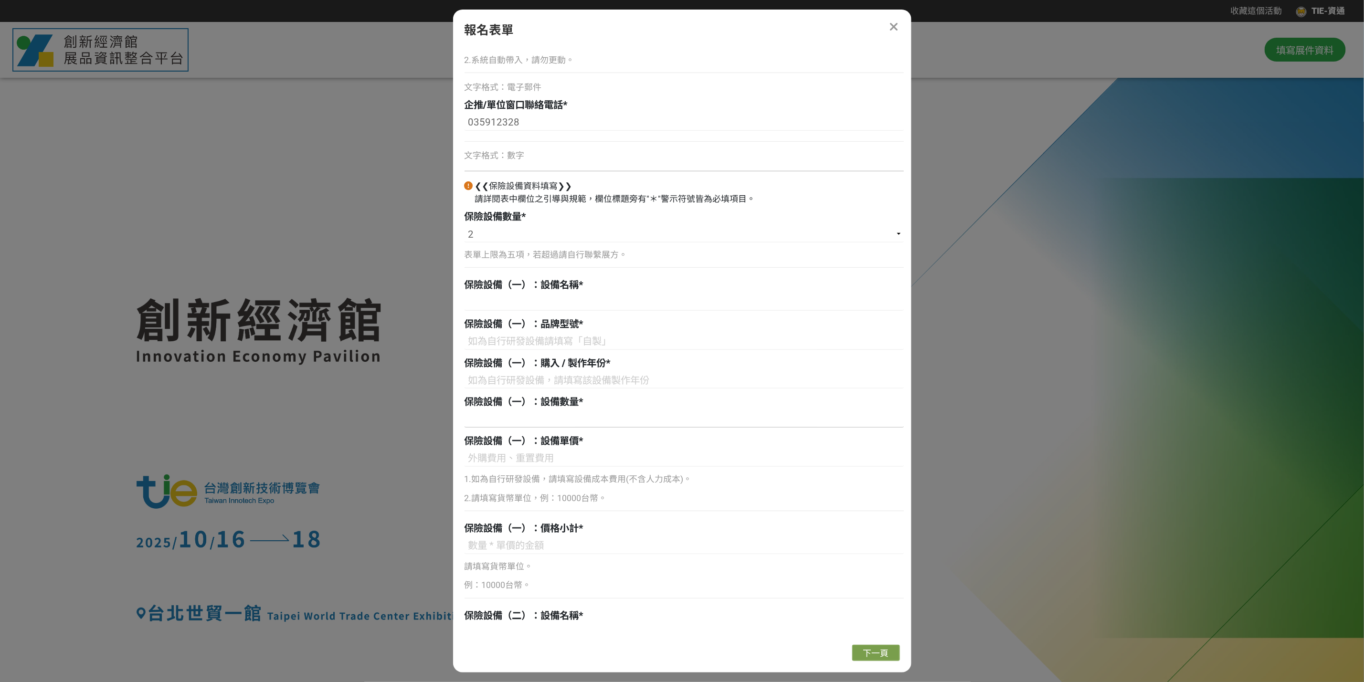
click at [510, 421] on input at bounding box center [683, 419] width 439 height 16
click at [522, 459] on input at bounding box center [683, 459] width 439 height 16
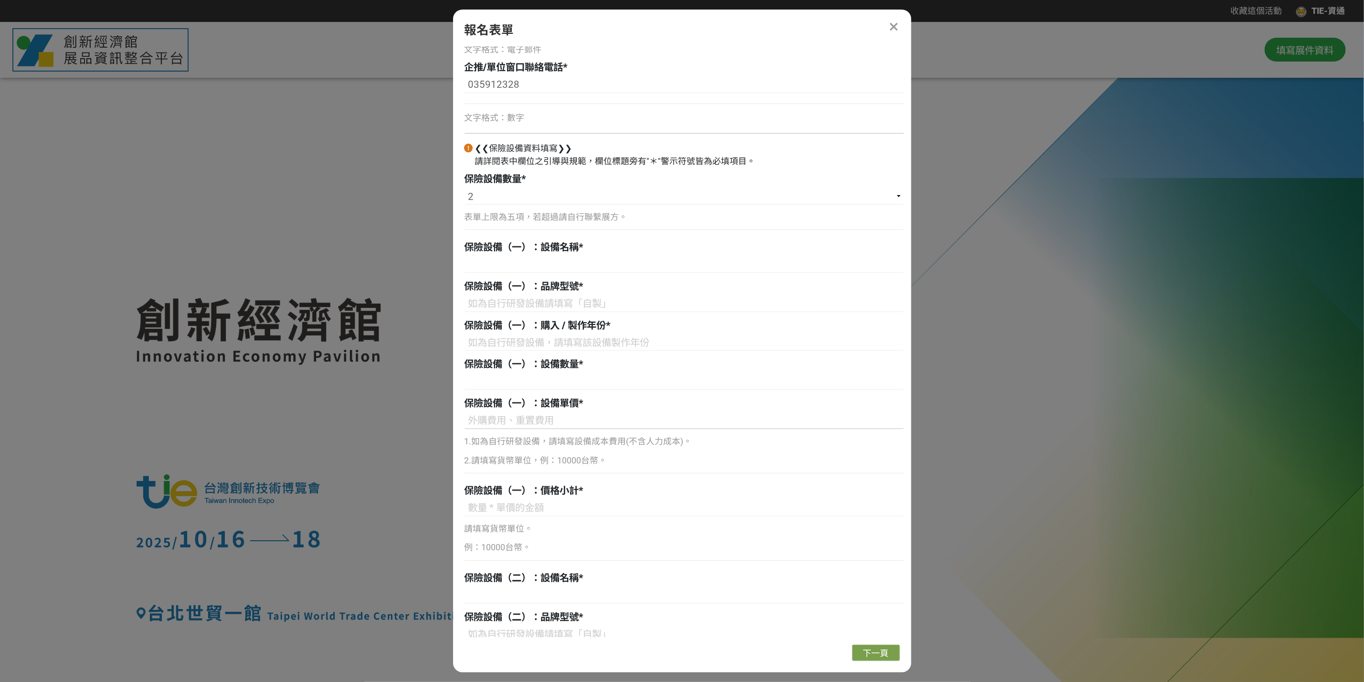
scroll to position [430, 0]
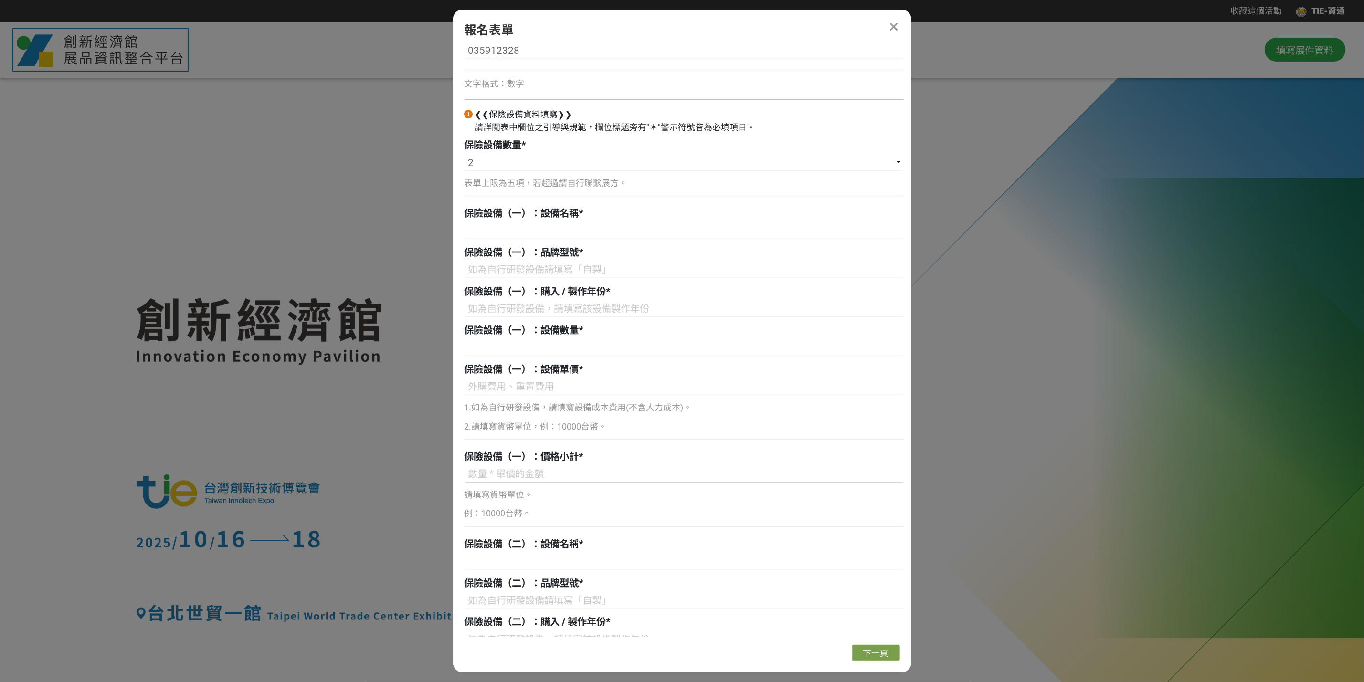
click at [531, 474] on input at bounding box center [683, 474] width 439 height 16
click at [552, 393] on input at bounding box center [683, 387] width 439 height 16
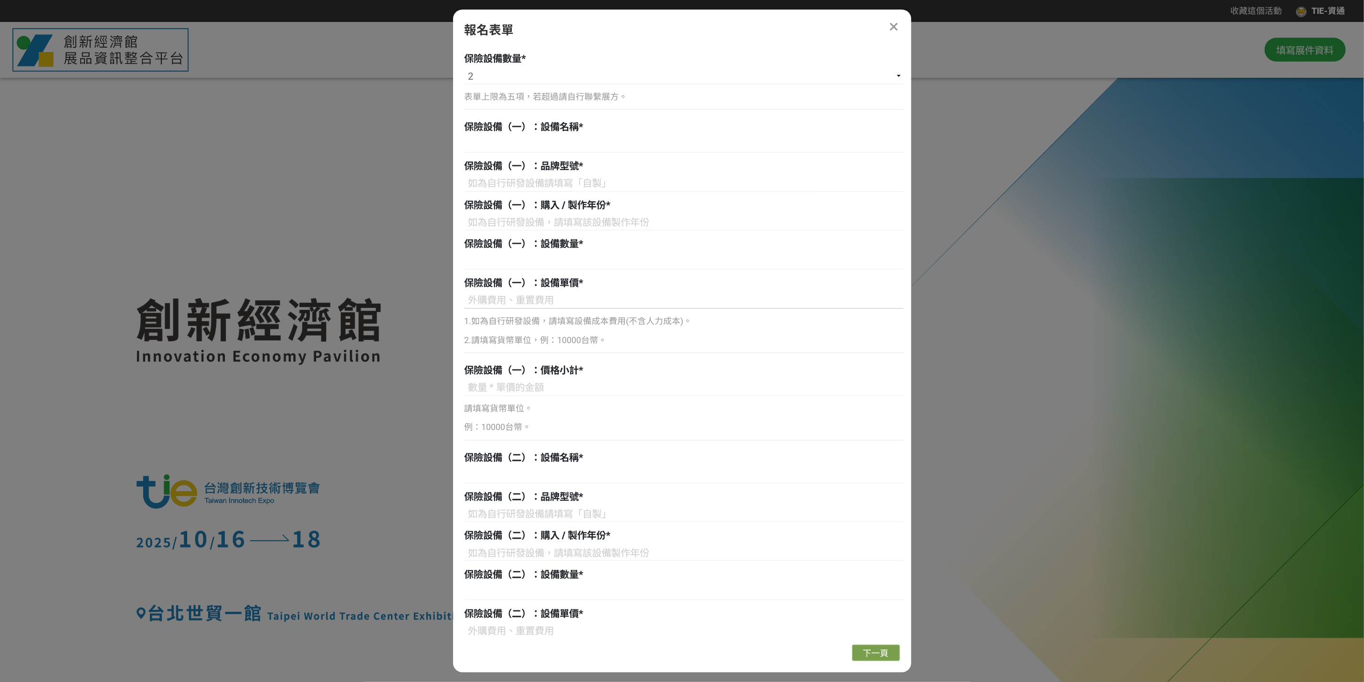
scroll to position [513, 0]
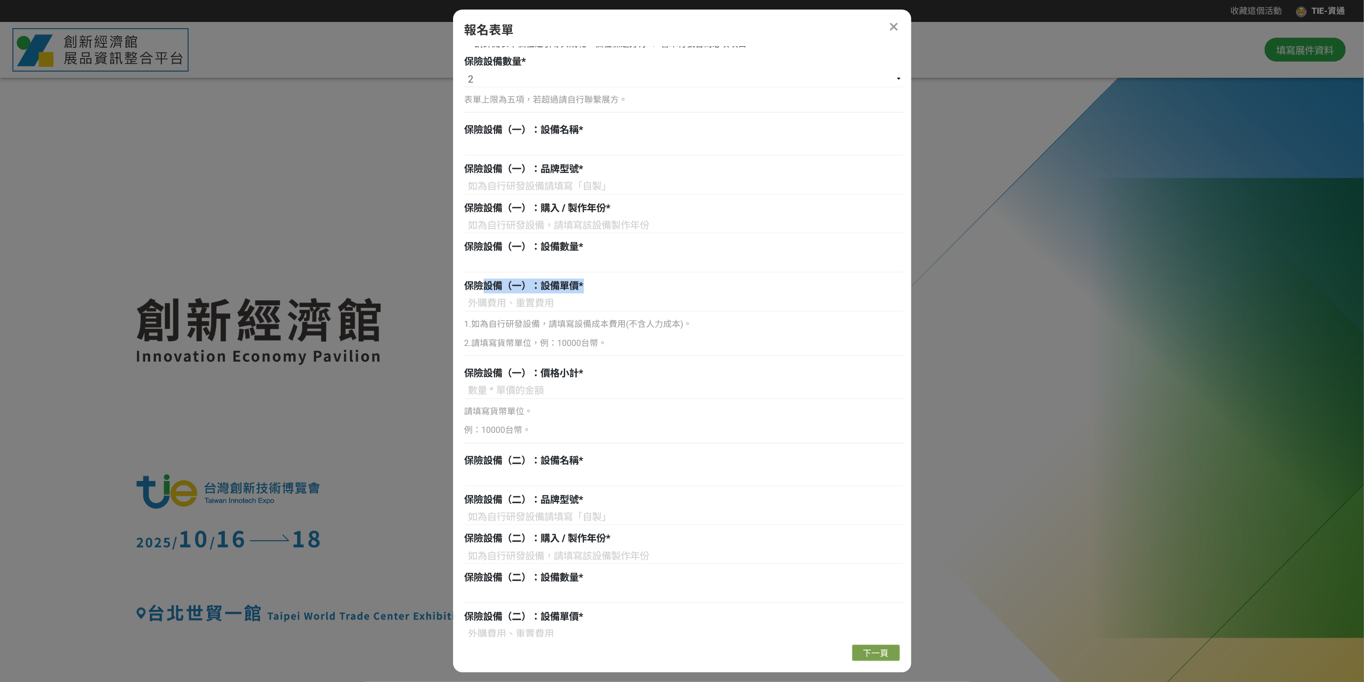
drag, startPoint x: 487, startPoint y: 285, endPoint x: 600, endPoint y: 288, distance: 112.7
click at [600, 288] on div "保險設備（一）：設備單價 *" at bounding box center [683, 286] width 439 height 15
click at [517, 295] on input at bounding box center [683, 303] width 439 height 16
click at [557, 390] on input at bounding box center [683, 391] width 439 height 16
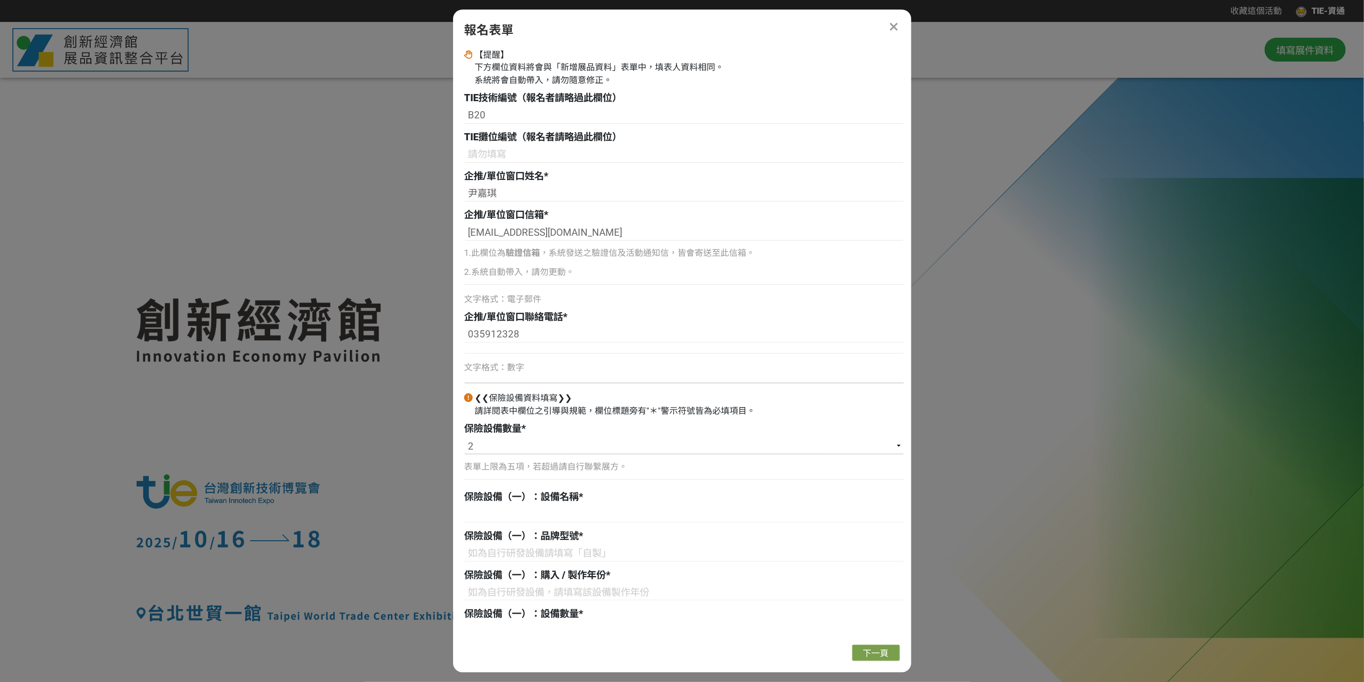
scroll to position [227, 0]
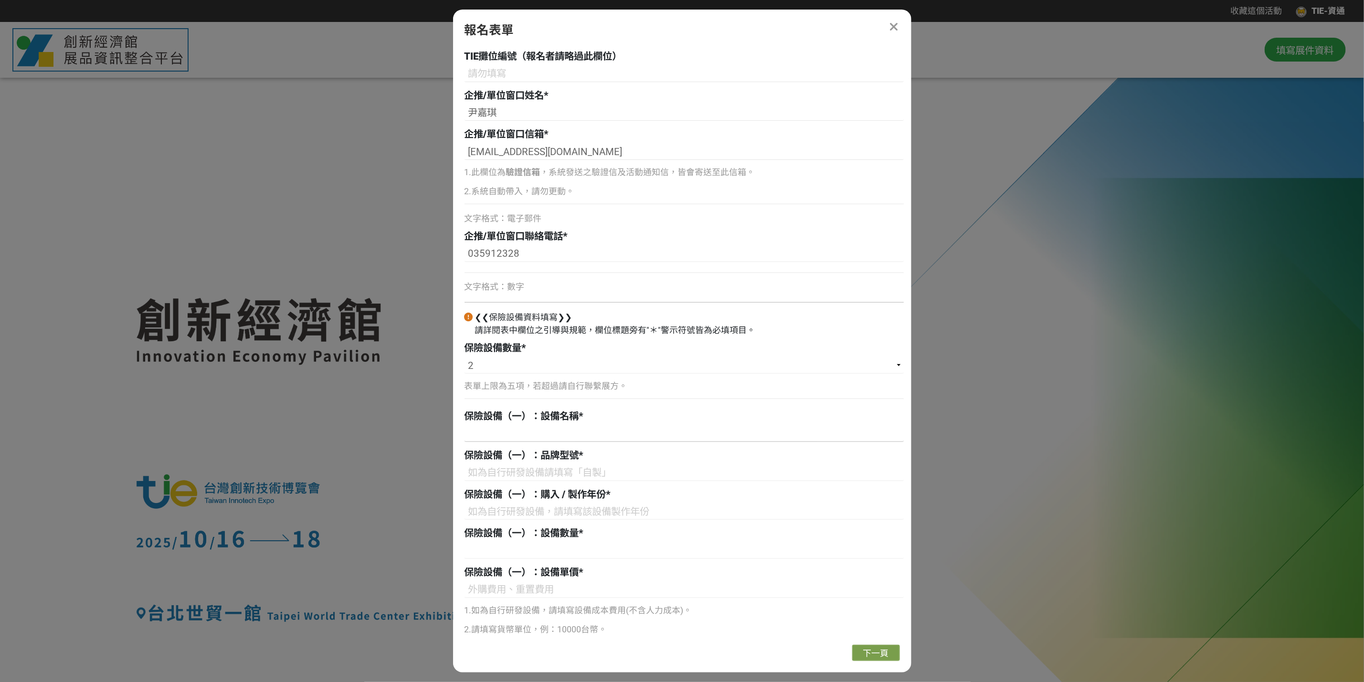
click at [517, 427] on input at bounding box center [683, 434] width 439 height 16
click at [468, 434] on input "256-Units" at bounding box center [683, 434] width 439 height 16
click at [586, 433] on input "ITRI ICL 256-Units" at bounding box center [683, 434] width 439 height 16
drag, startPoint x: 714, startPoint y: 434, endPoint x: 368, endPoint y: 445, distance: 345.2
click at [368, 445] on div "收藏這個活動 TIE-資通 此網站由獎金獵人建置，若有網站建置需求 可洽 LINE: @irv0112w 分享 報名表單 組別與階段選擇 國營司 2.保險調查…" at bounding box center [682, 589] width 1364 height 1179
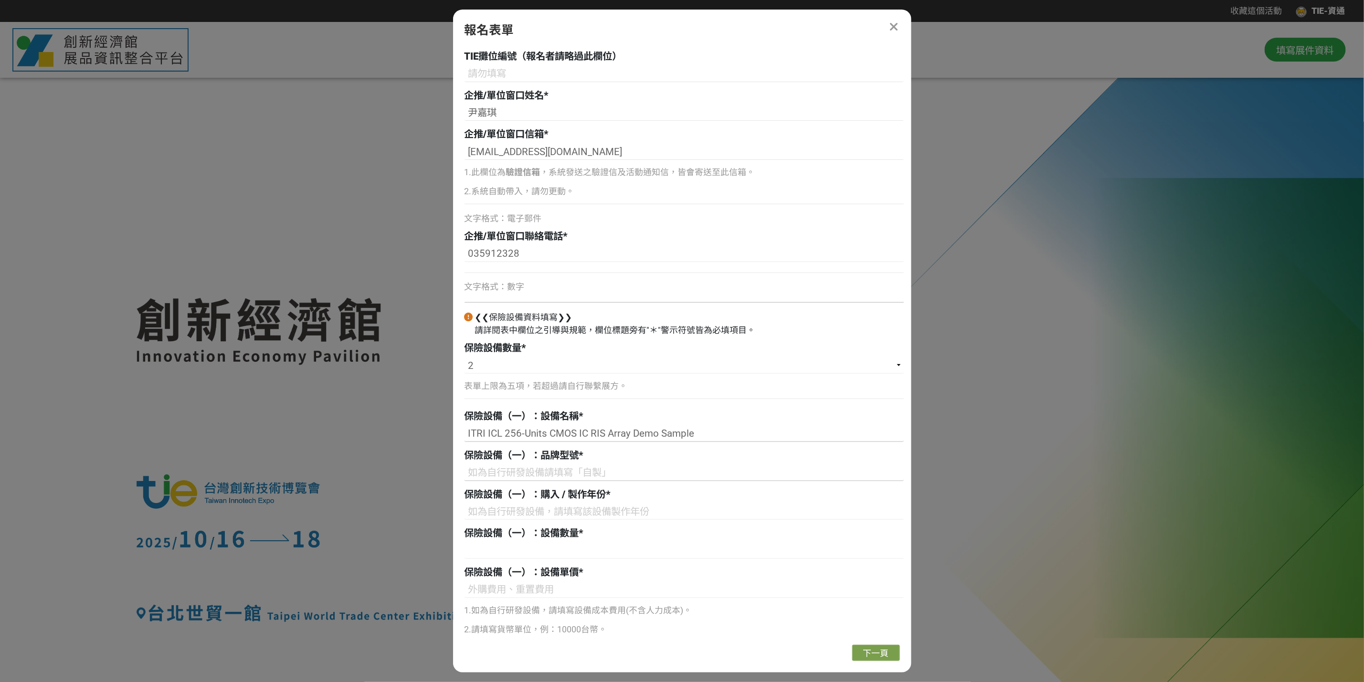
type input "ITRI ICL 256-Units CMOS IC RIS Array Demo Sample"
click at [579, 474] on input at bounding box center [683, 473] width 439 height 16
type input "自製"
click at [590, 504] on input at bounding box center [683, 512] width 439 height 16
type input "2025"
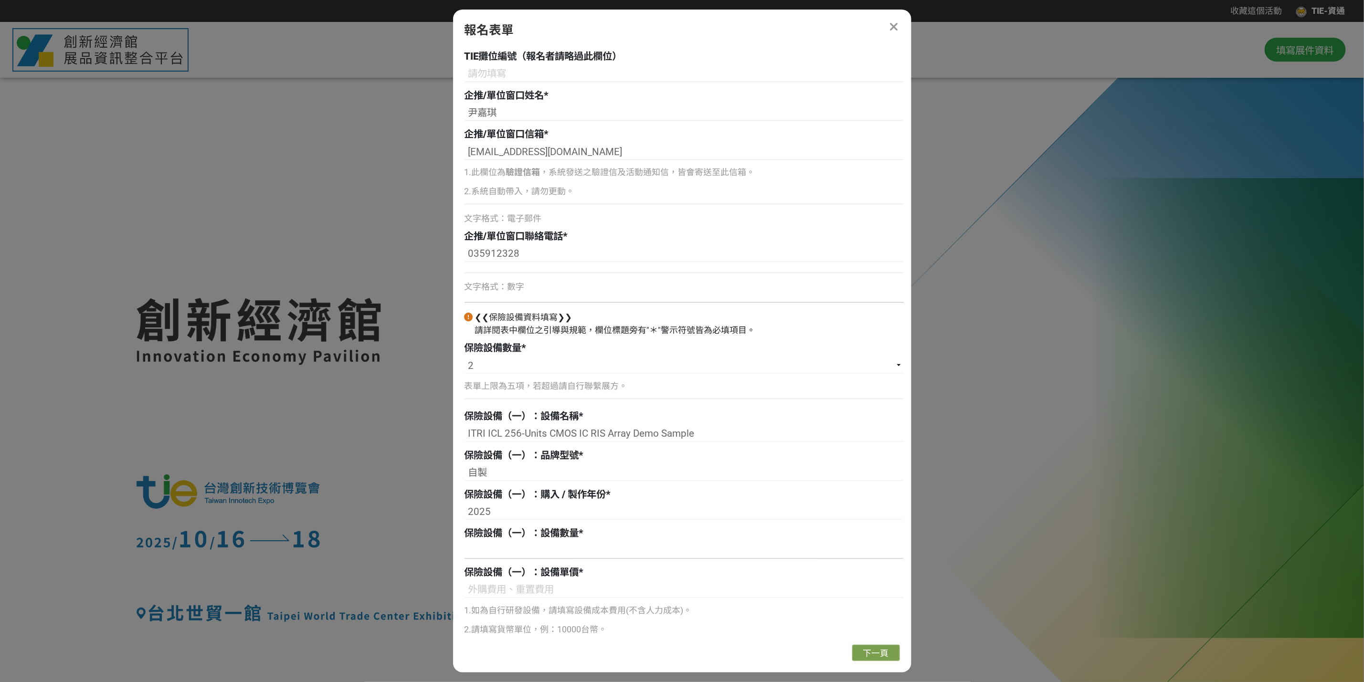
click at [545, 504] on input at bounding box center [683, 551] width 439 height 16
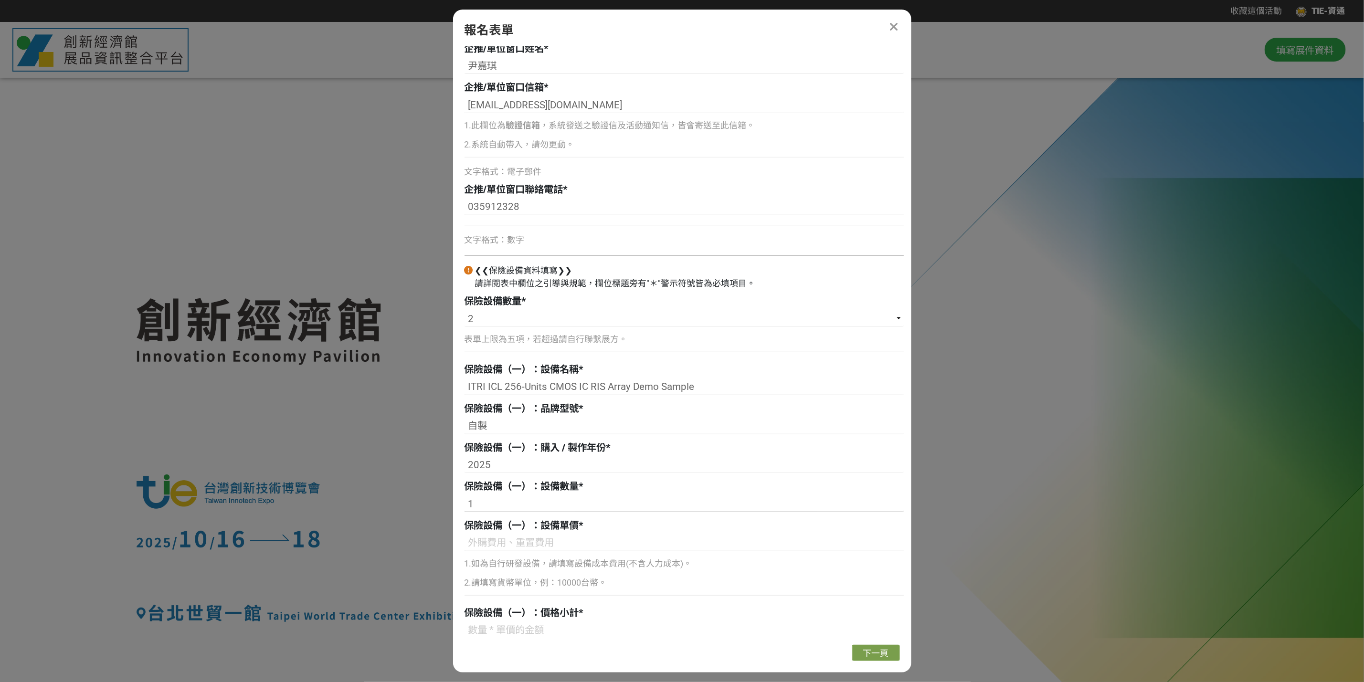
scroll to position [298, 0]
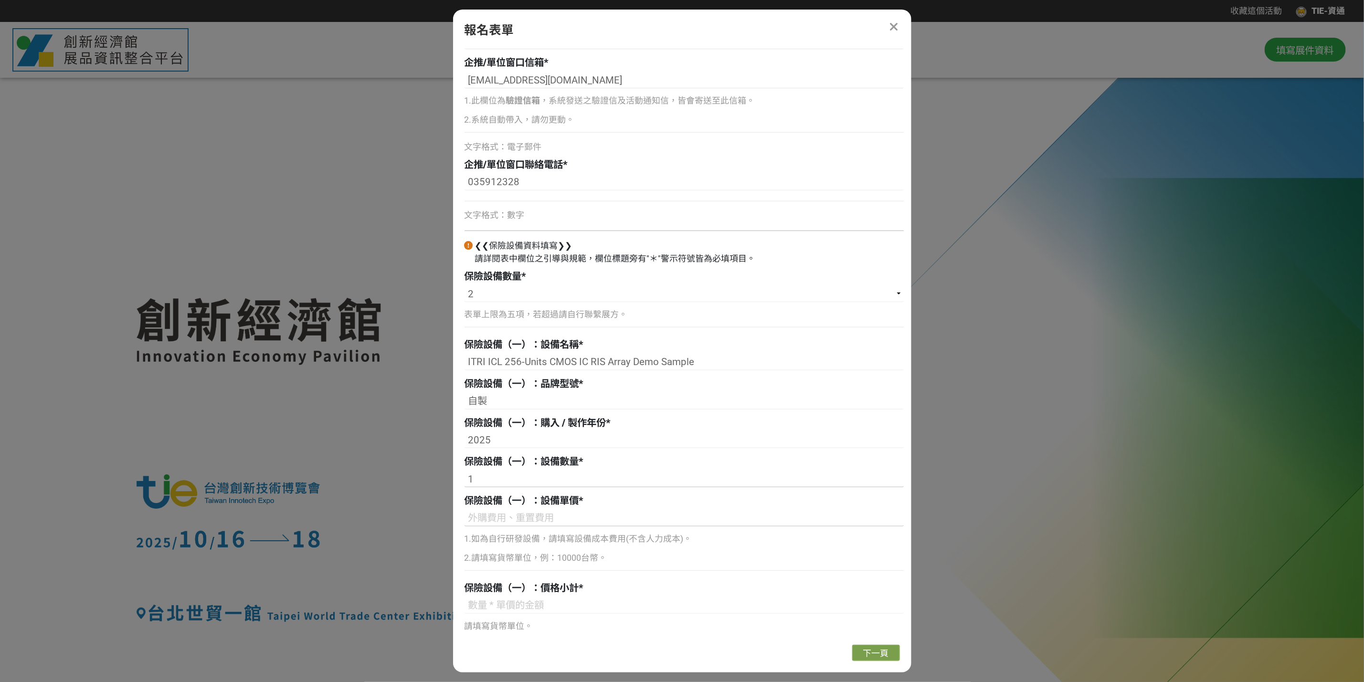
type input "1"
click at [580, 504] on input at bounding box center [683, 518] width 439 height 16
click at [474, 504] on input "500000" at bounding box center [683, 518] width 439 height 16
type input "500000"
click at [537, 504] on input at bounding box center [683, 606] width 439 height 16
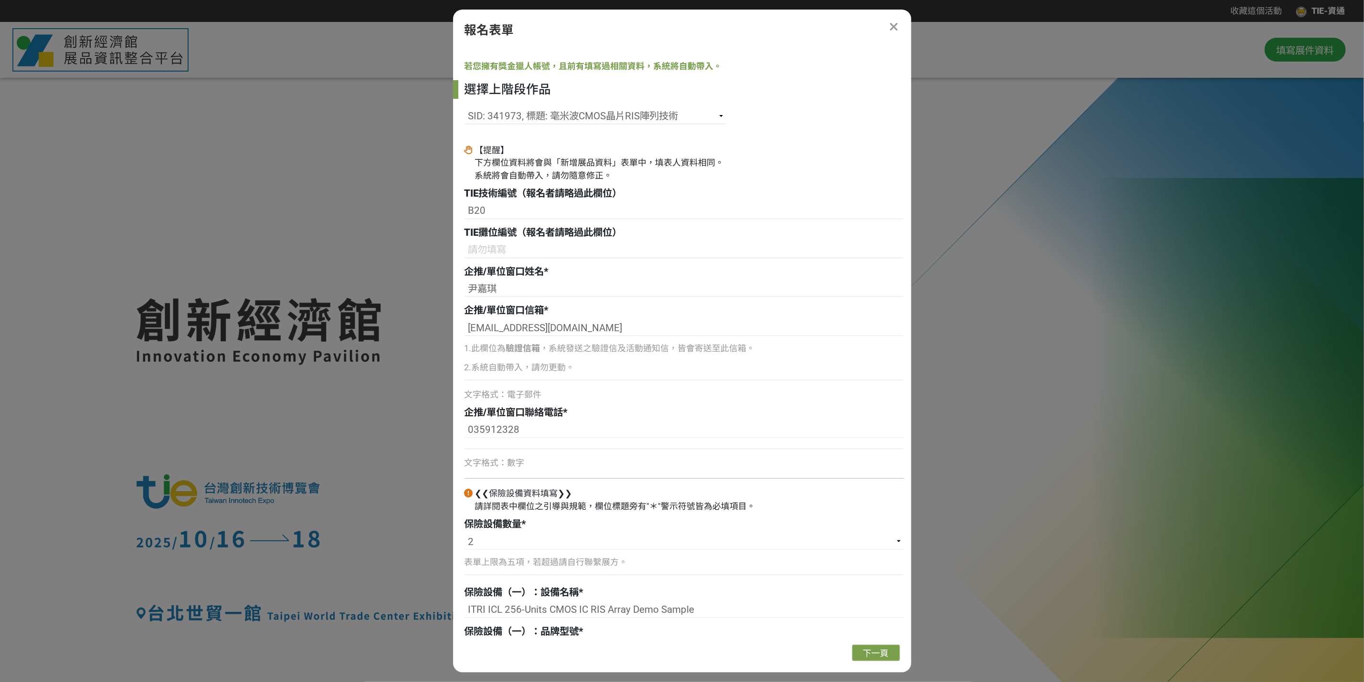
scroll to position [0, 0]
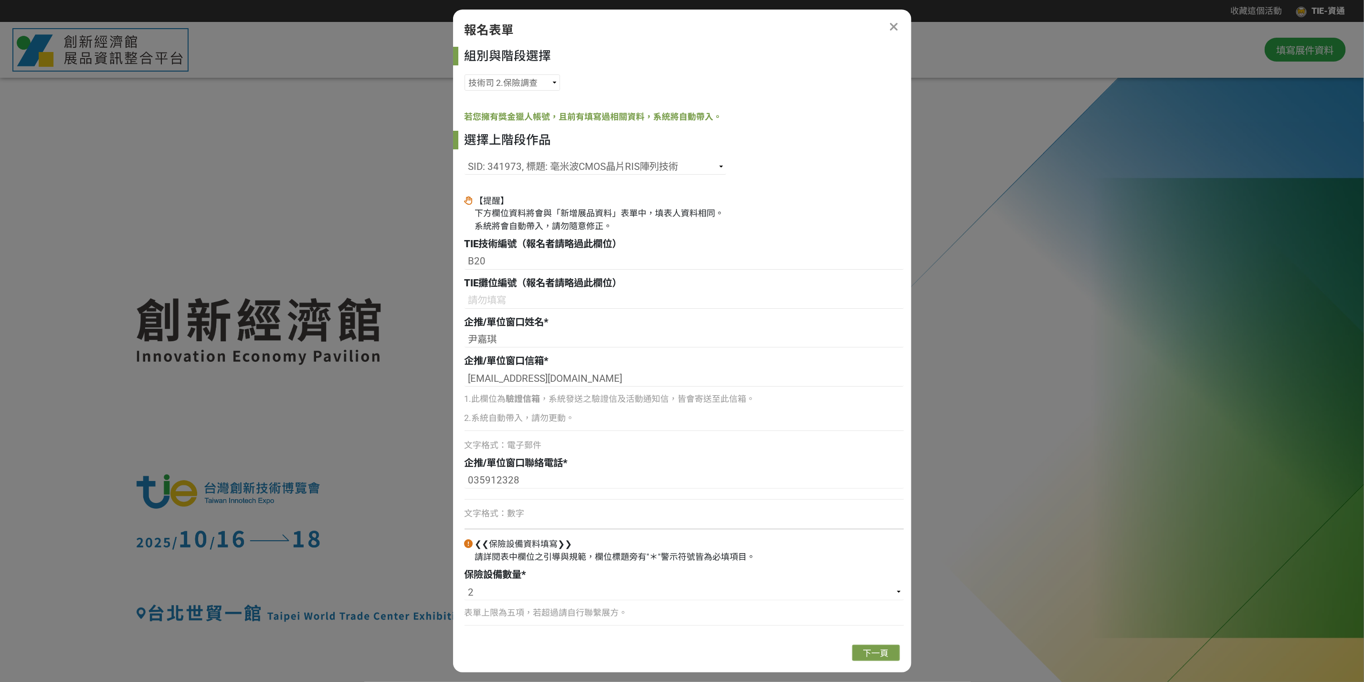
type input "500000"
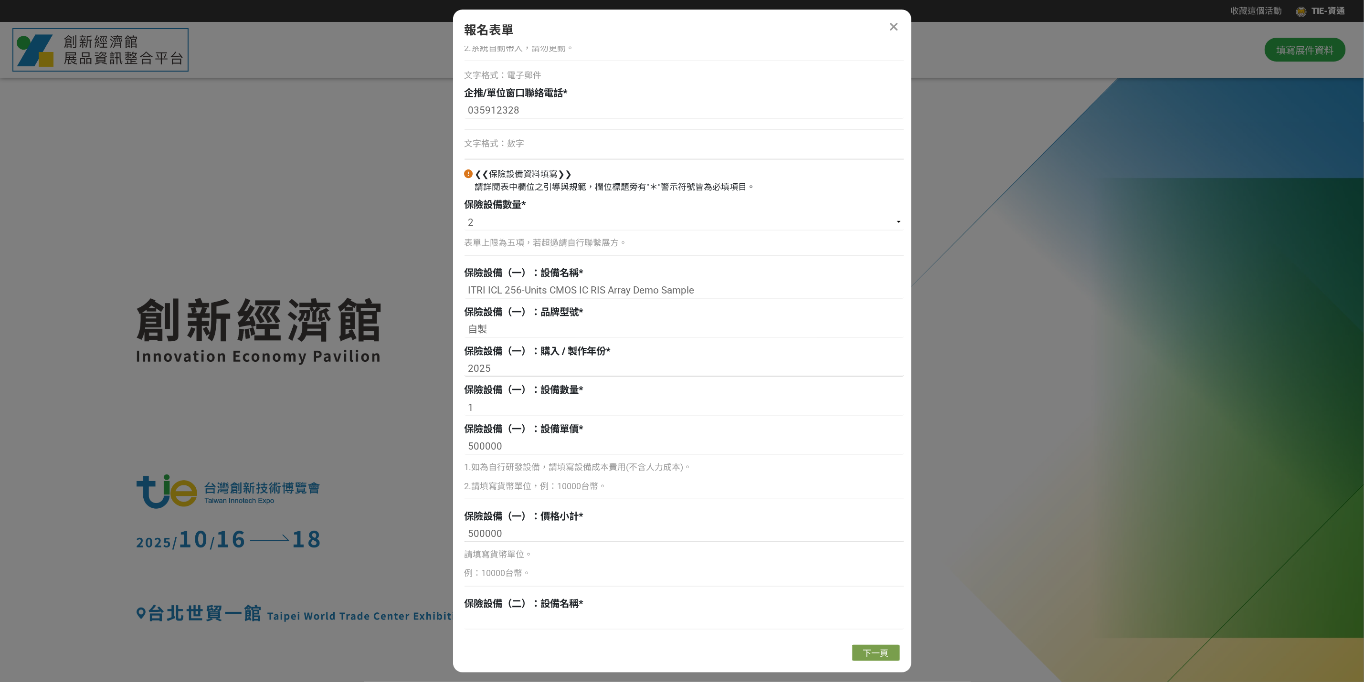
scroll to position [501, 0]
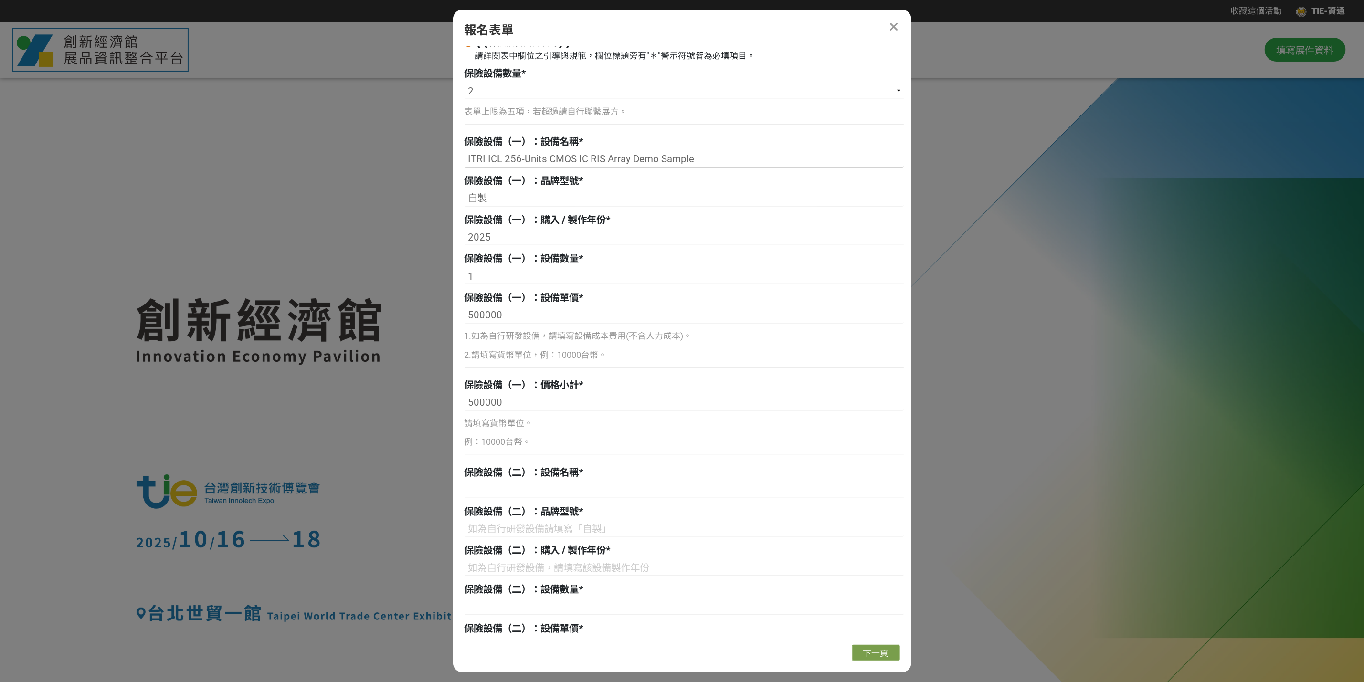
drag, startPoint x: 706, startPoint y: 162, endPoint x: 457, endPoint y: 156, distance: 248.7
click at [457, 156] on div "組別與階段選擇 國營司 2.保險調查 能源署 2.保險調查 中企署 2.保險調查 產發署 2.保險調查 技術司 2.保險調查 若您擁有獎金獵人帳號，且前有填寫…" at bounding box center [682, 342] width 458 height 590
click at [526, 497] on input at bounding box center [683, 490] width 439 height 16
paste input "ITRI ICL 256-Units CMOS IC RIS Array Demo Sample"
drag, startPoint x: 521, startPoint y: 490, endPoint x: 508, endPoint y: 492, distance: 13.0
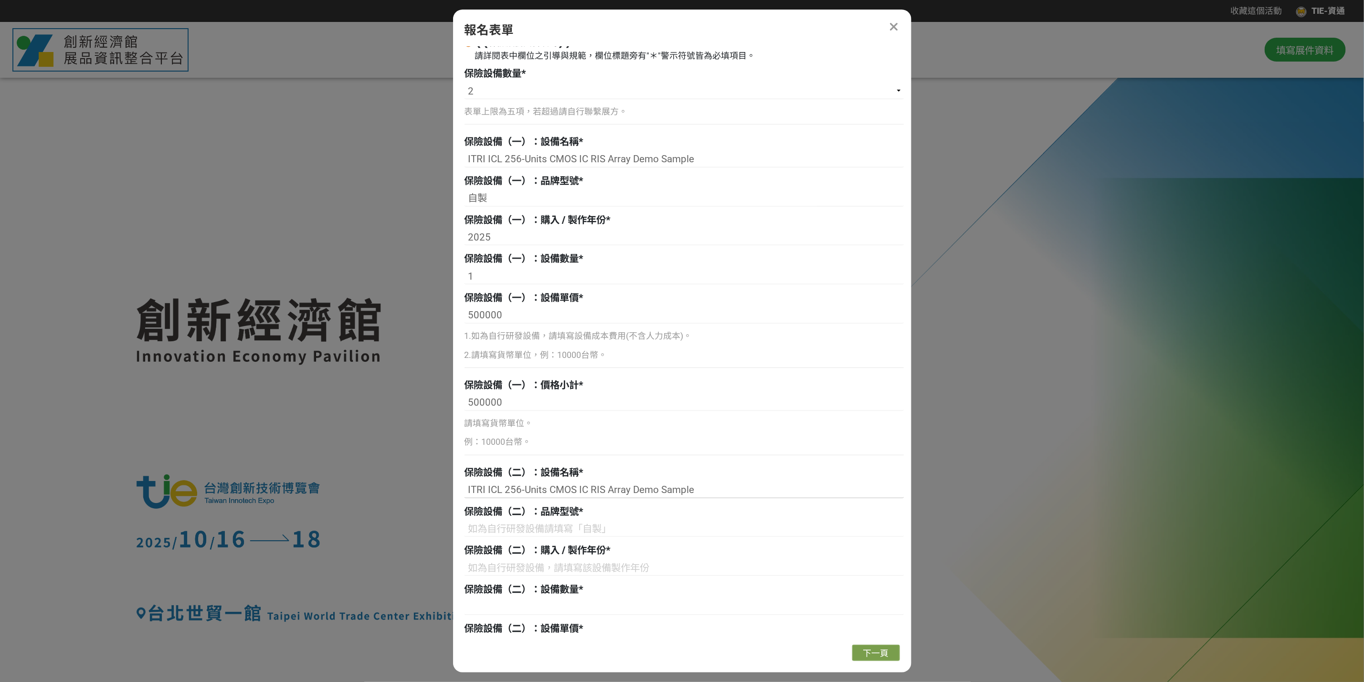
click at [507, 493] on input "ITRI ICL 256-Units CMOS IC RIS Array Demo Sample" at bounding box center [683, 490] width 439 height 16
click at [508, 488] on input "ITRI ICL 21024-Units CMOS IC RIS Array Demo Sample" at bounding box center [683, 490] width 439 height 16
type input "ITRI ICL 1024-Units CMOS IC RIS Array Demo Sample"
drag, startPoint x: 502, startPoint y: 192, endPoint x: 471, endPoint y: 193, distance: 30.6
click at [471, 193] on input "自製" at bounding box center [683, 198] width 439 height 16
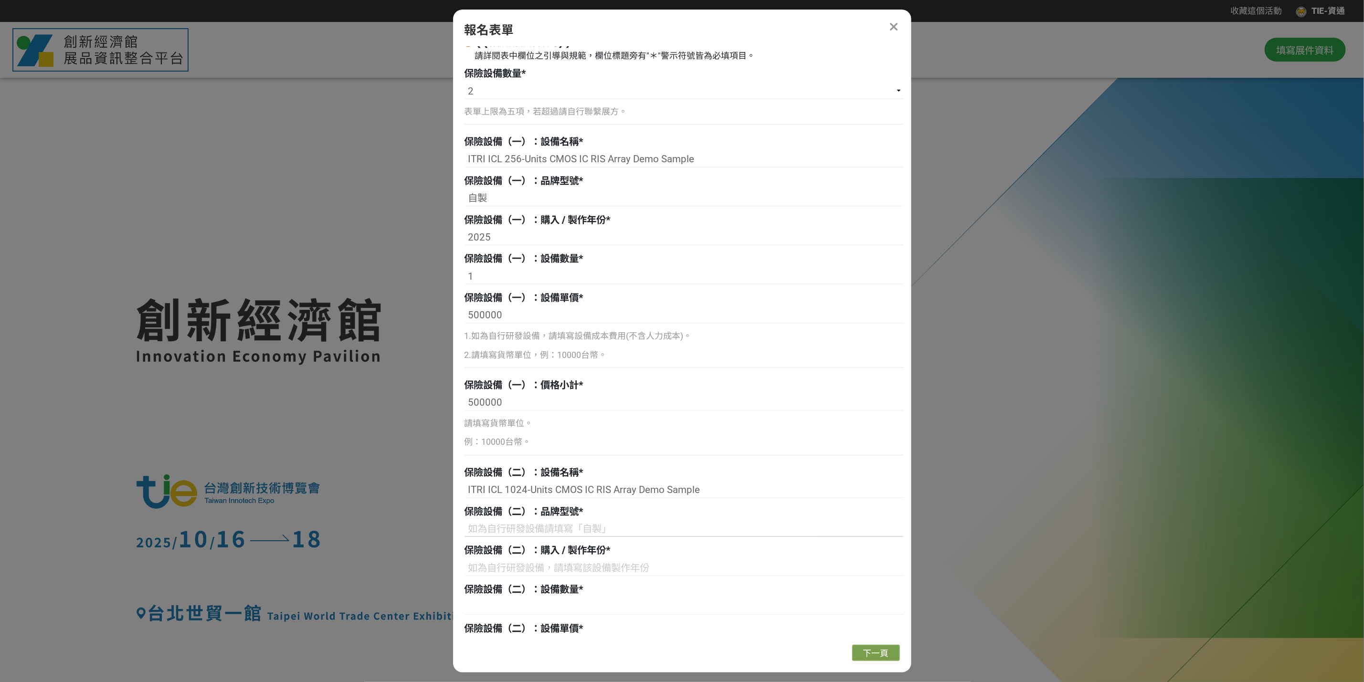
click at [536, 504] on input at bounding box center [683, 529] width 439 height 16
paste input "自製"
type input "自製"
click at [538, 504] on input at bounding box center [683, 568] width 439 height 16
type input "2025"
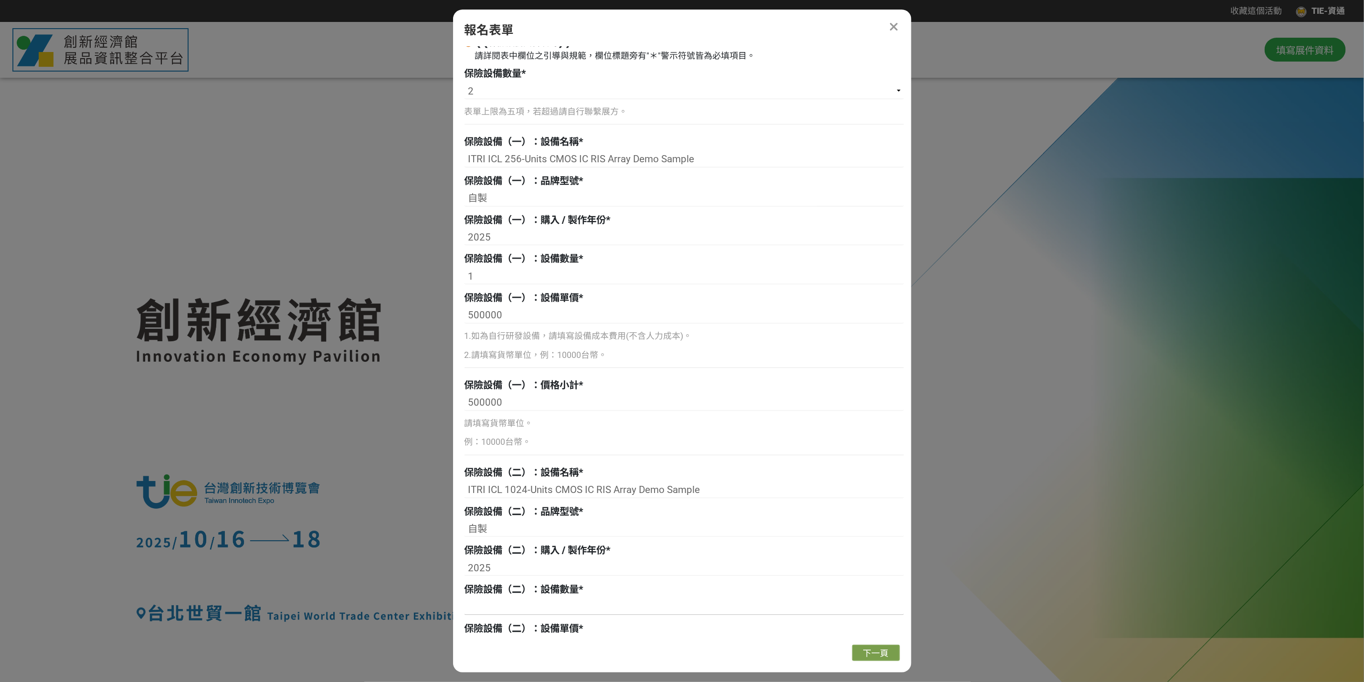
click at [538, 504] on input at bounding box center [683, 607] width 439 height 16
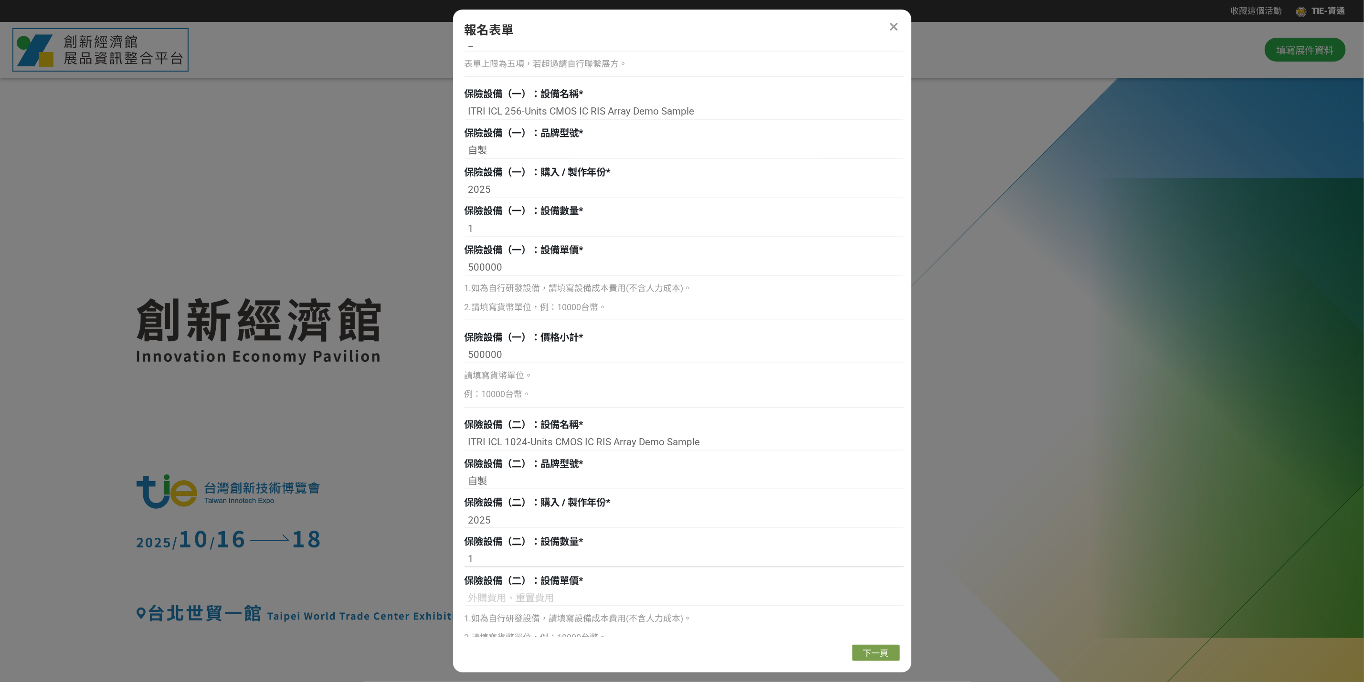
scroll to position [573, 0]
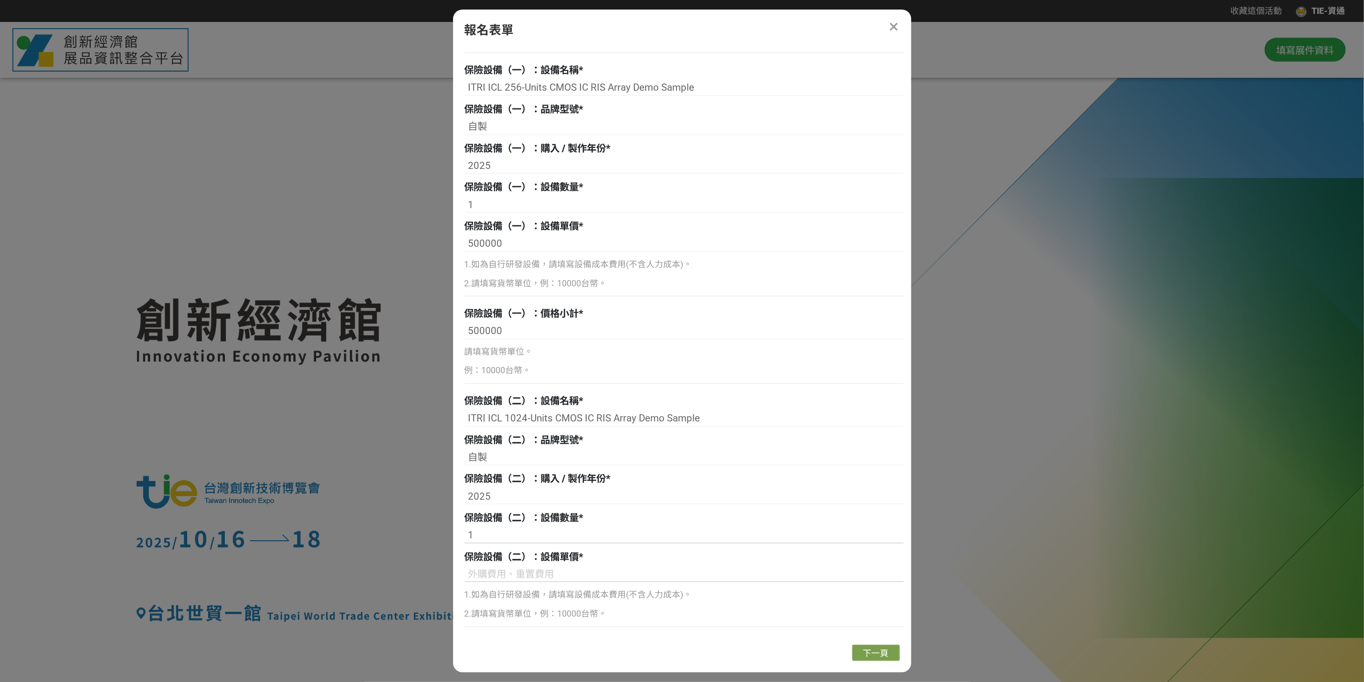
type input "1"
click at [542, 504] on input at bounding box center [683, 574] width 439 height 16
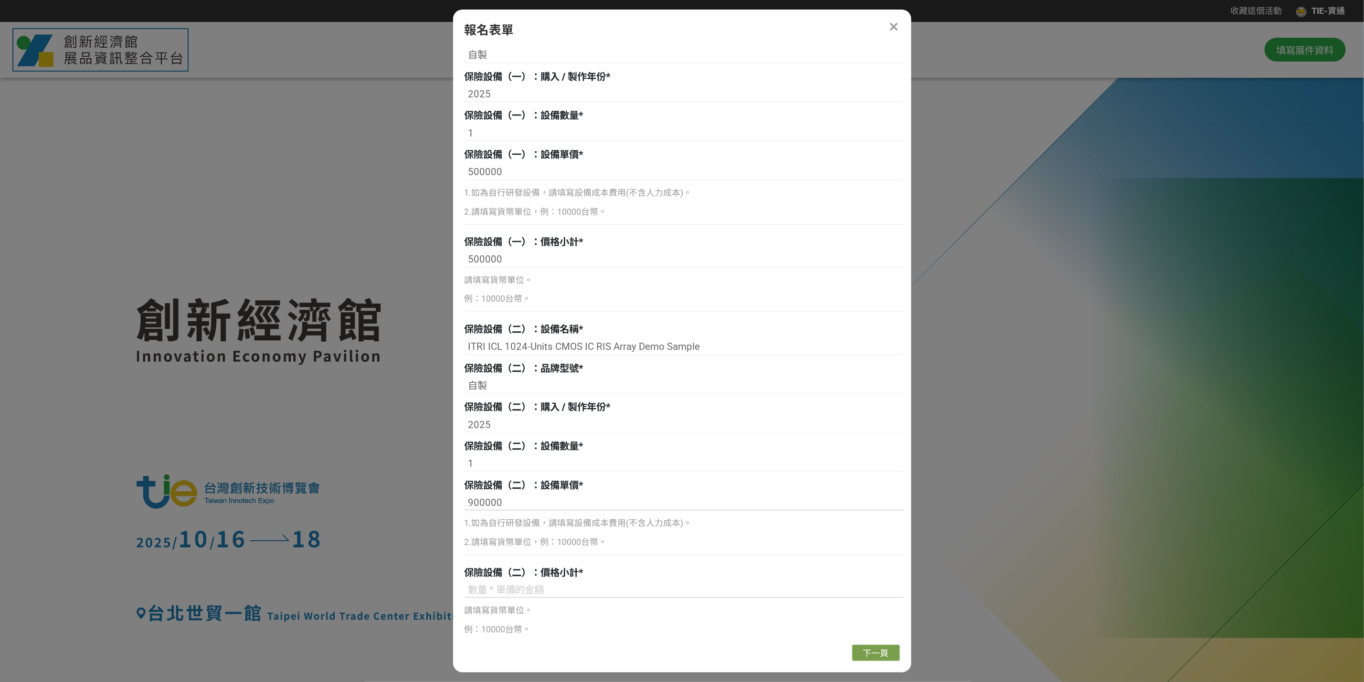
type input "900000"
click at [507, 504] on input at bounding box center [683, 590] width 439 height 16
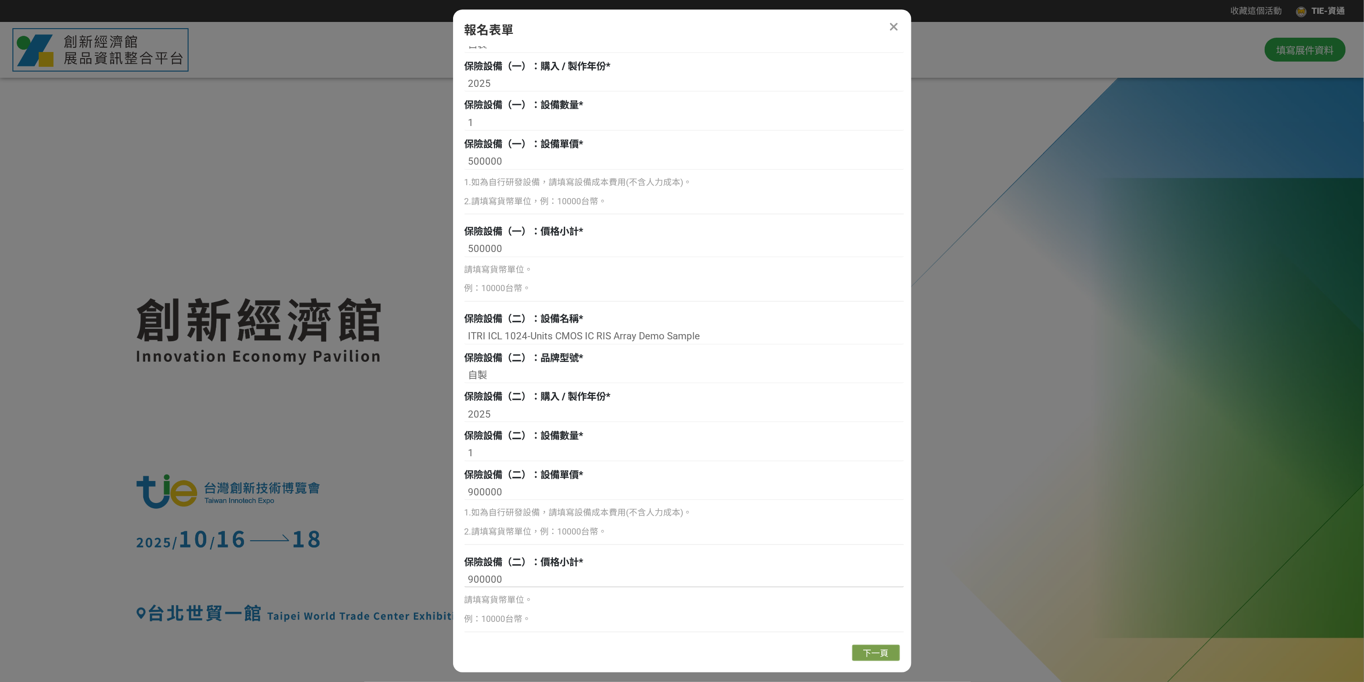
scroll to position [656, 0]
type input "900000"
click at [875, 504] on span "下一頁" at bounding box center [876, 653] width 26 height 10
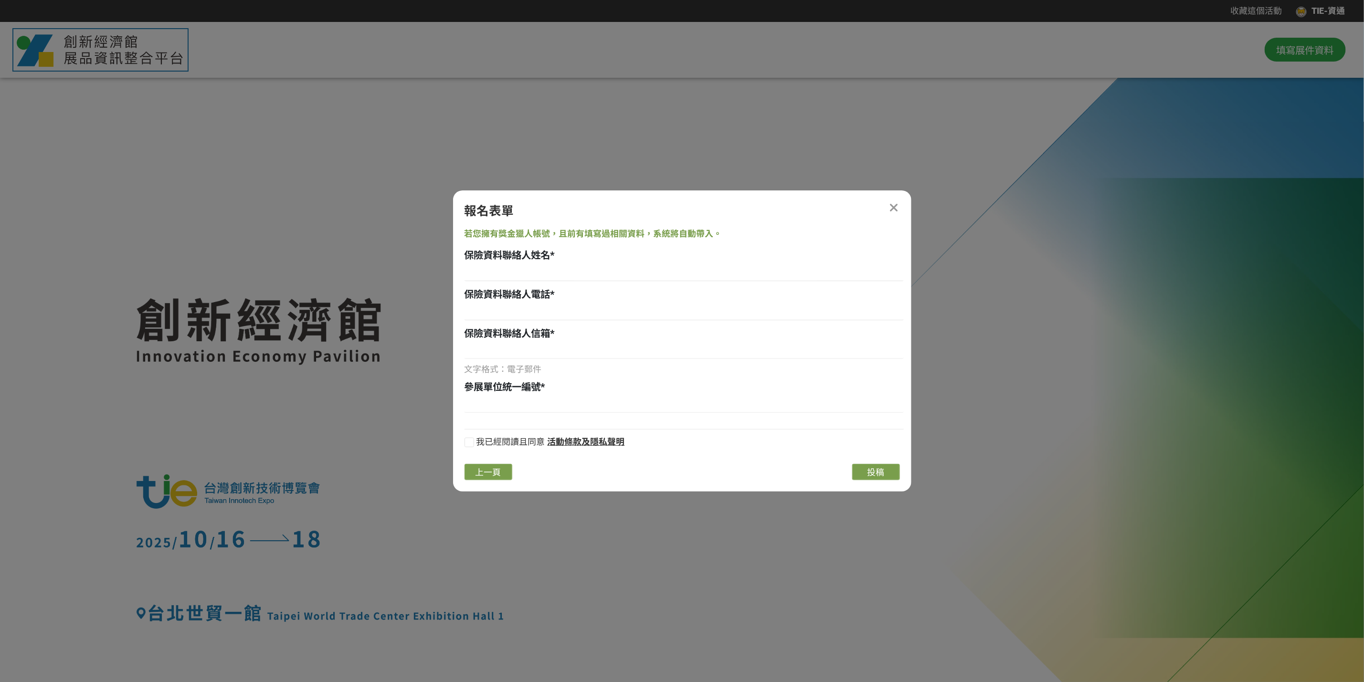
scroll to position [0, 0]
click at [493, 266] on input at bounding box center [683, 273] width 439 height 16
type input "李偉宇"
click at [566, 308] on input at bounding box center [683, 312] width 439 height 16
type input "0918757852"
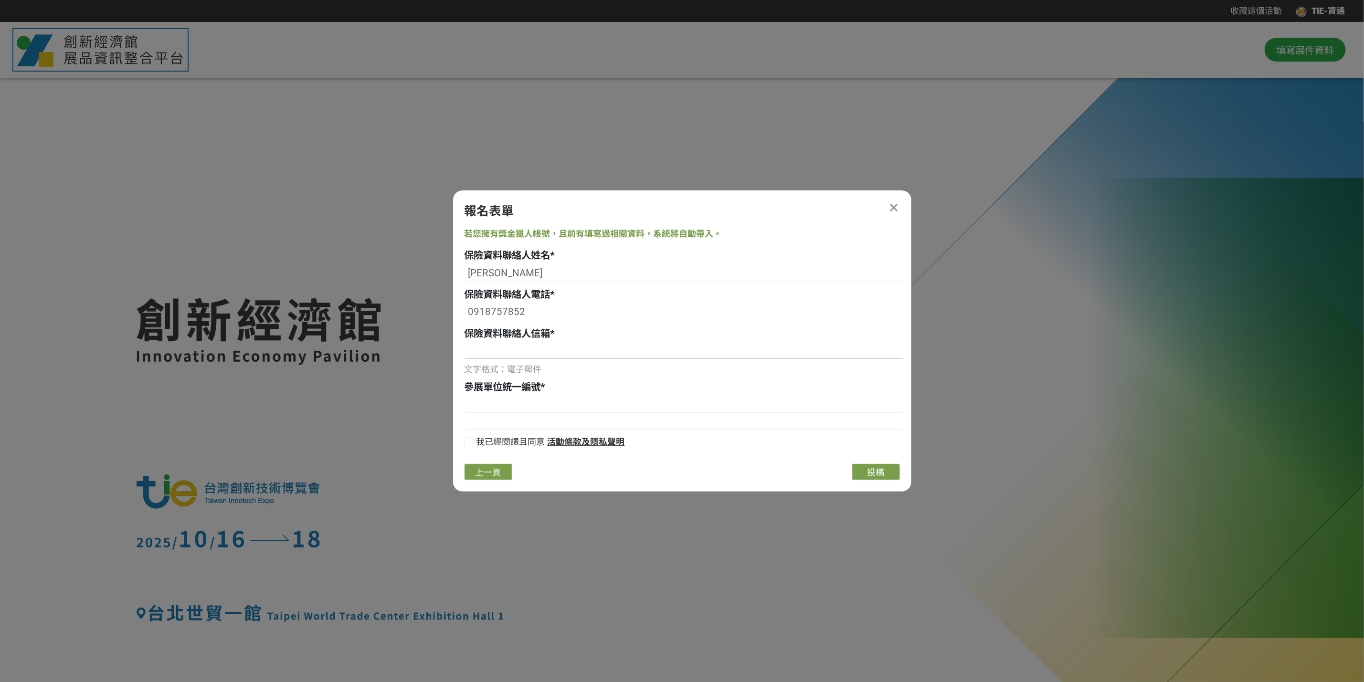
click at [558, 346] on input at bounding box center [683, 351] width 439 height 16
type input "liwy@itri.org.tw"
click at [525, 404] on input at bounding box center [683, 405] width 439 height 16
type input "02750963"
click at [470, 440] on div at bounding box center [469, 443] width 10 height 10
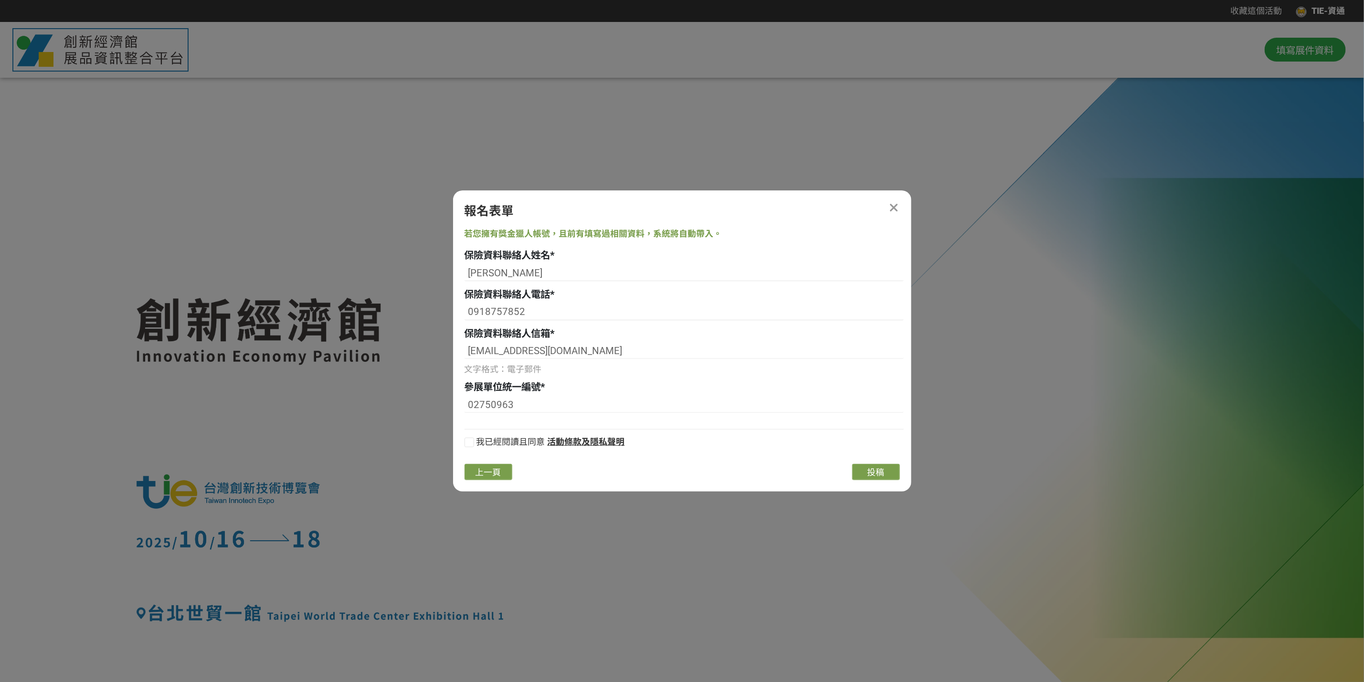
checkbox input "true"
click at [874, 473] on span "投稿" at bounding box center [875, 472] width 17 height 10
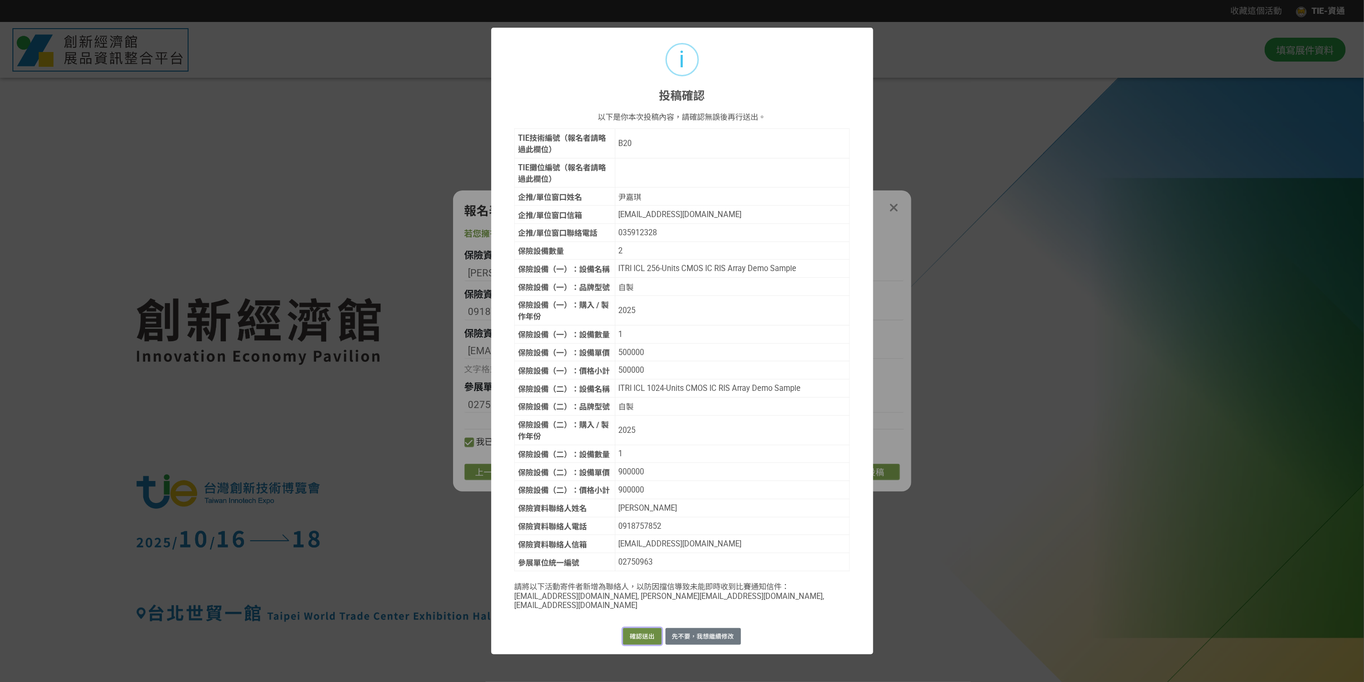
click at [644, 504] on button "確認送出" at bounding box center [642, 636] width 38 height 17
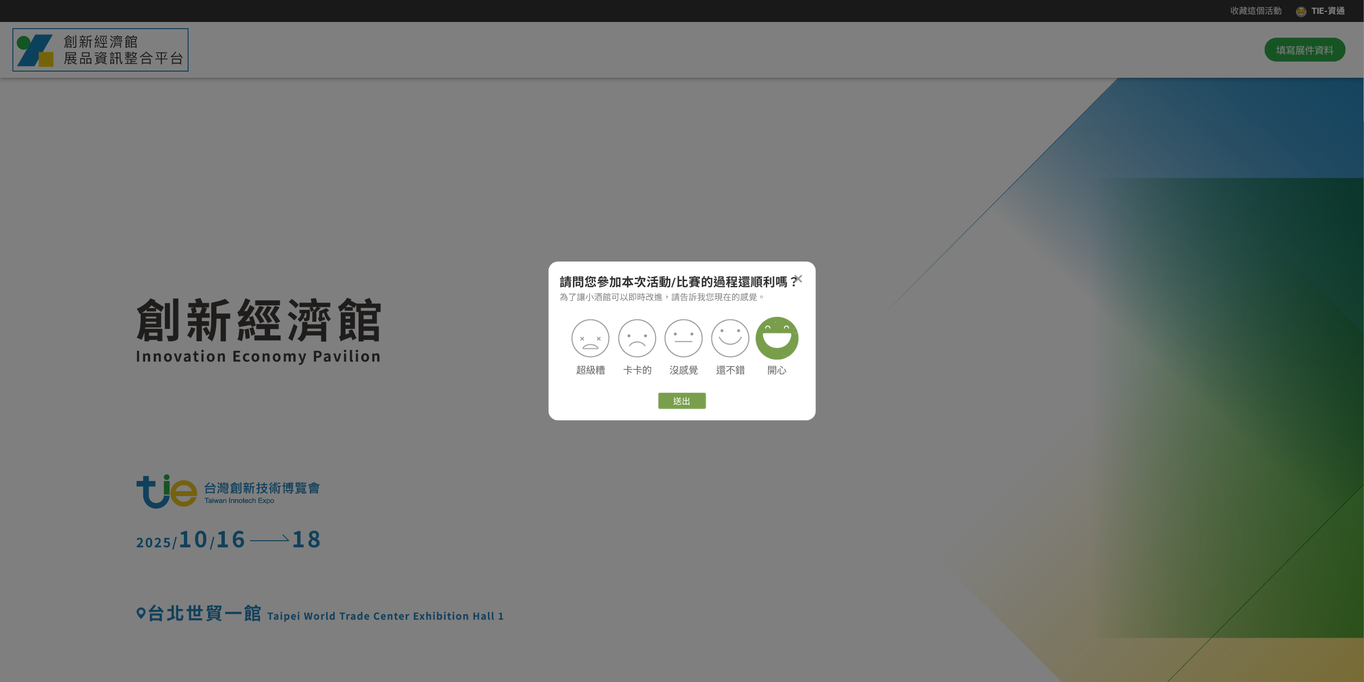
click at [768, 336] on img at bounding box center [777, 338] width 43 height 43
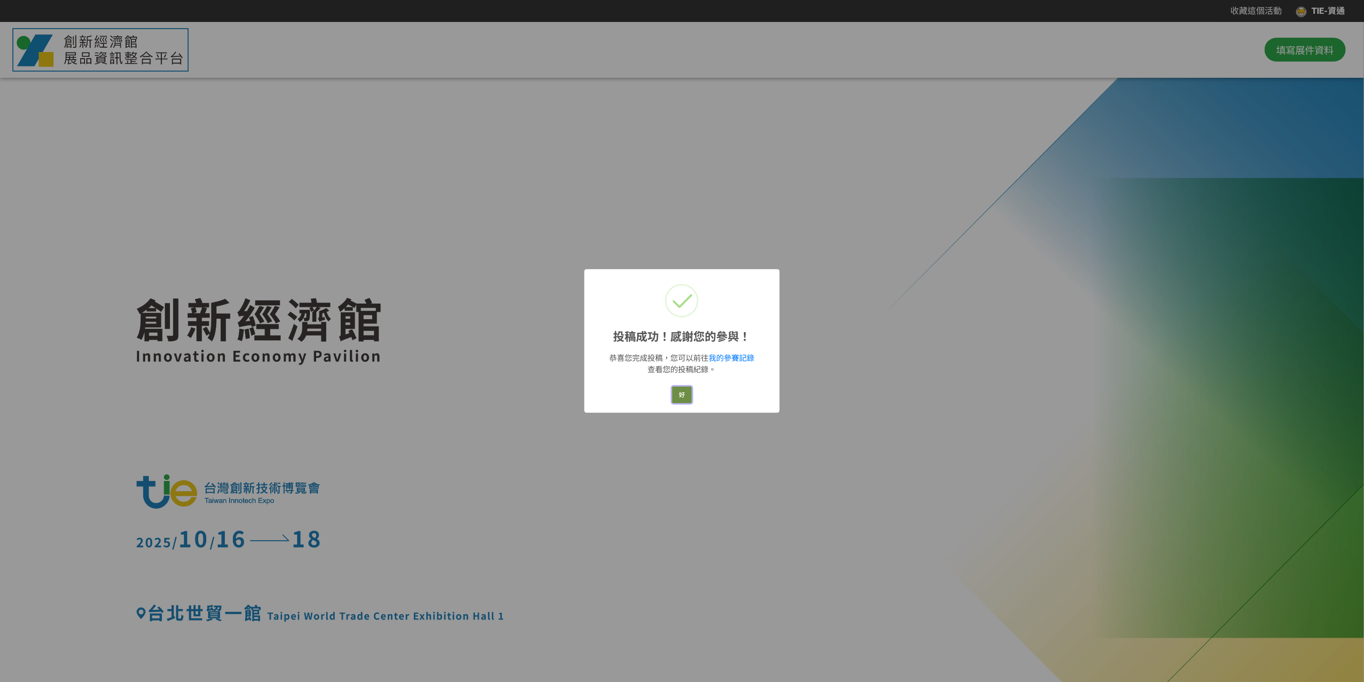
click at [676, 396] on button "好" at bounding box center [682, 395] width 20 height 17
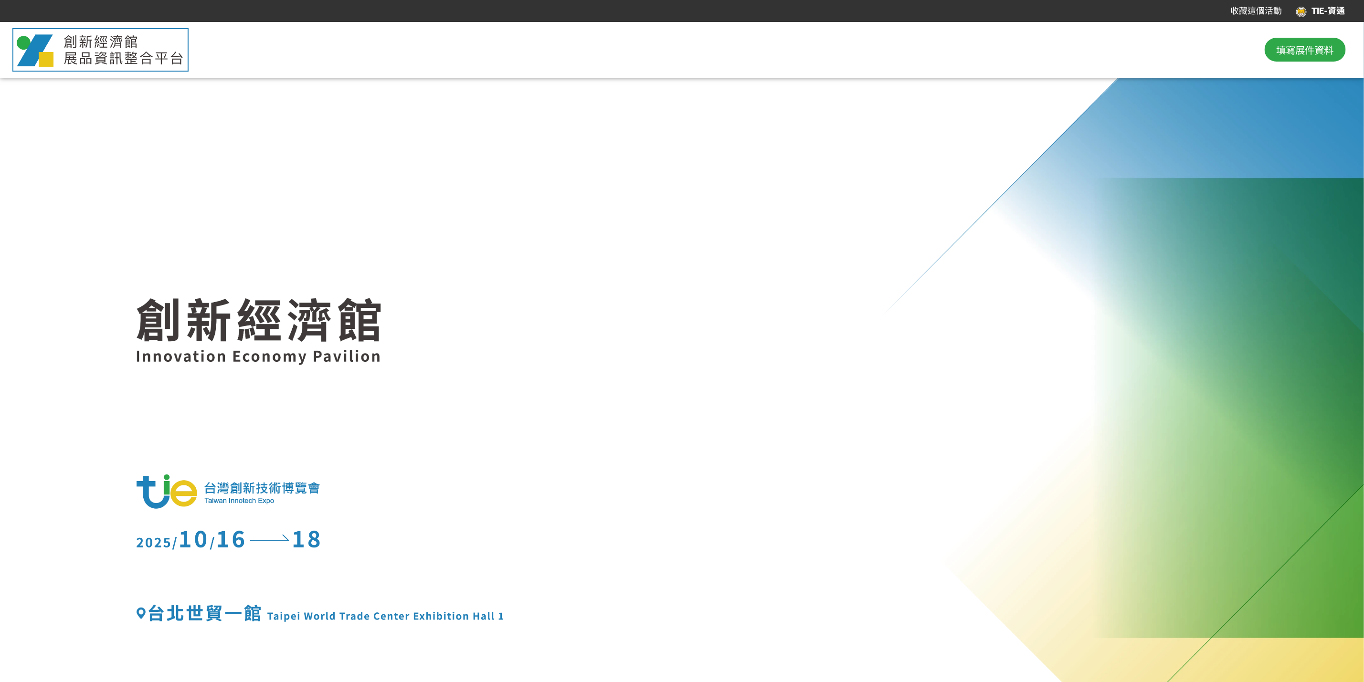
click at [975, 222] on div at bounding box center [681, 405] width 1091 height 433
